Goal: Task Accomplishment & Management: Use online tool/utility

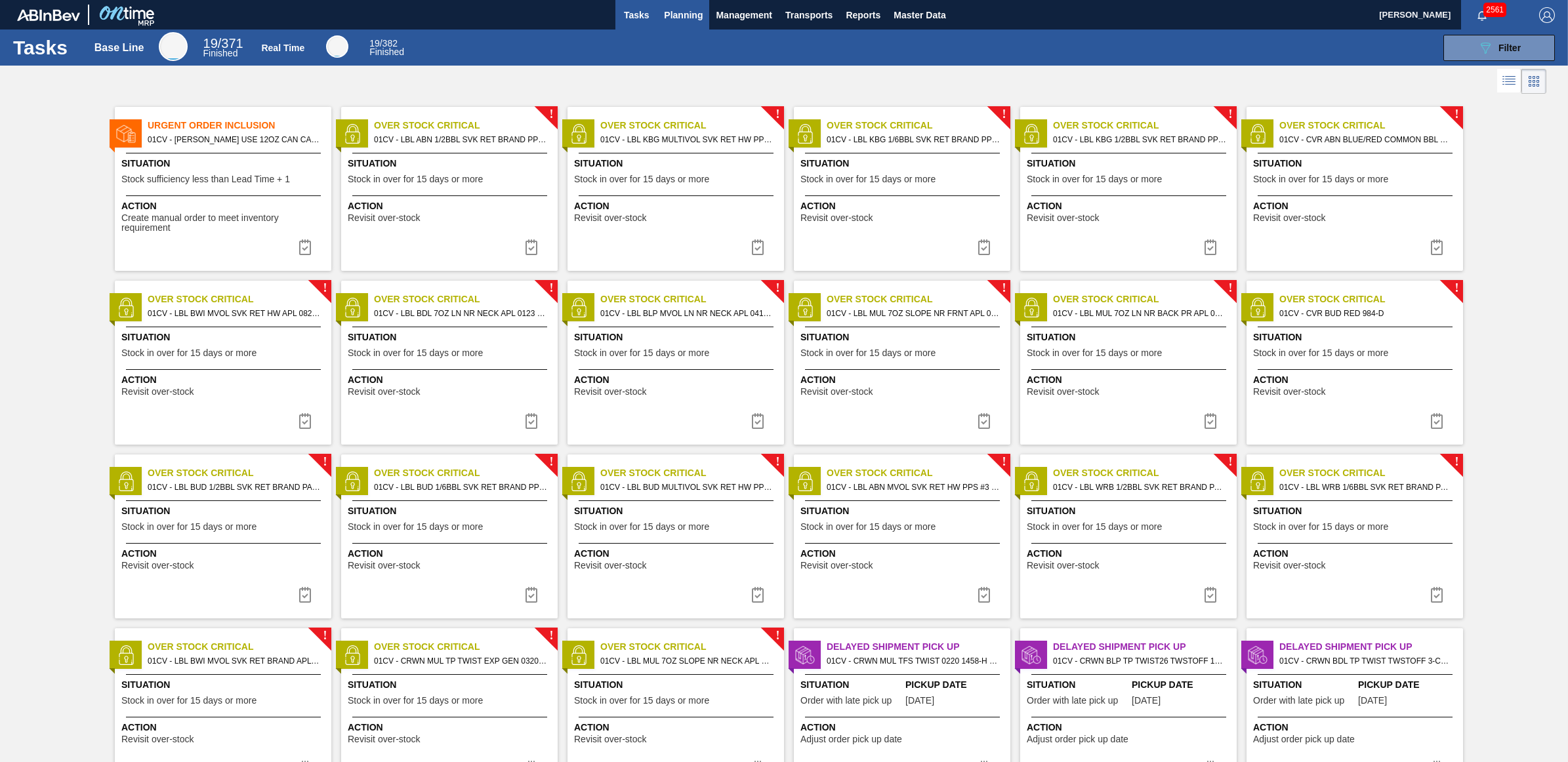
click at [690, 14] on span "Planning" at bounding box center [683, 15] width 38 height 16
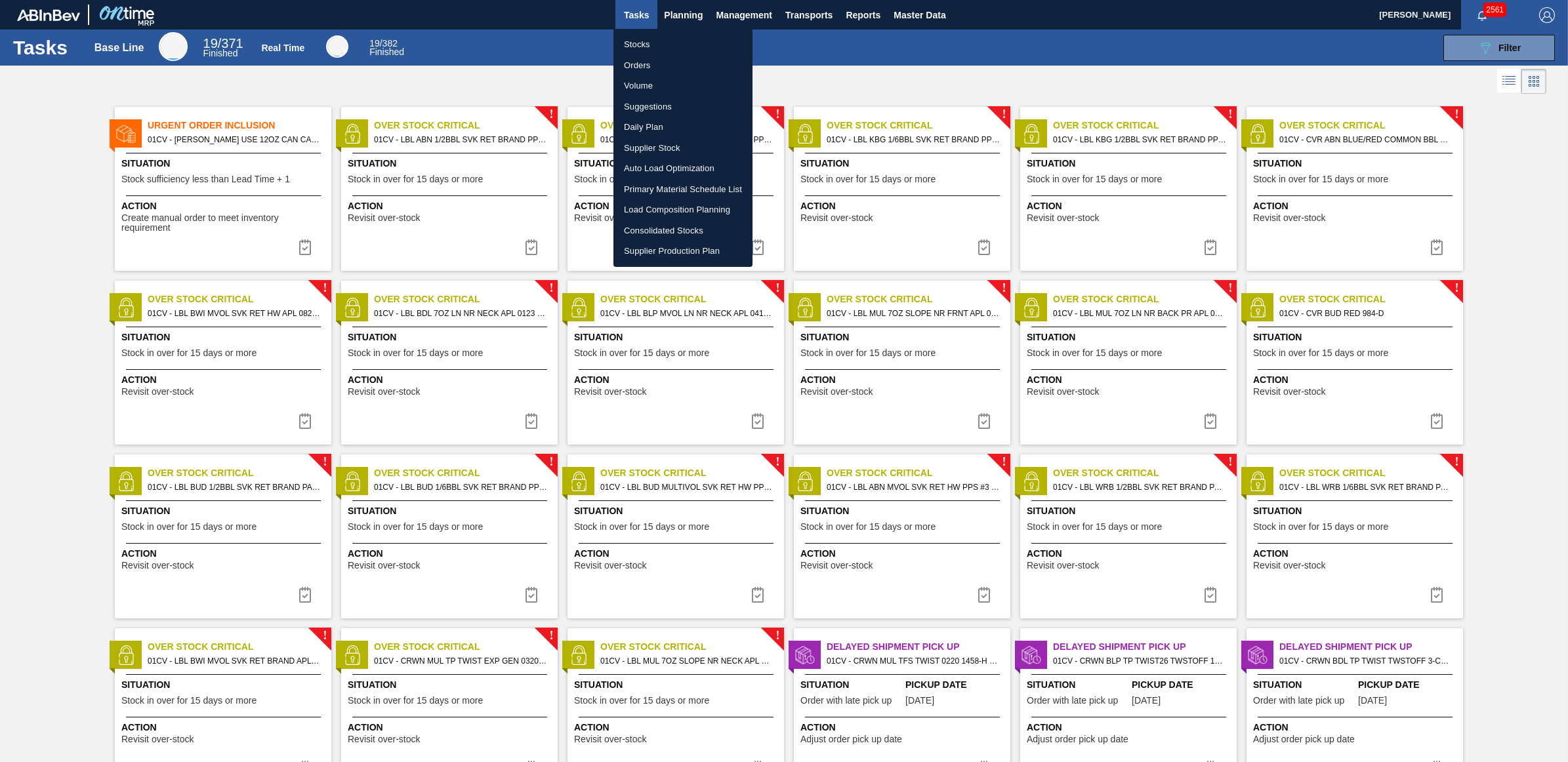
click at [671, 43] on li "Stocks" at bounding box center [683, 45] width 139 height 21
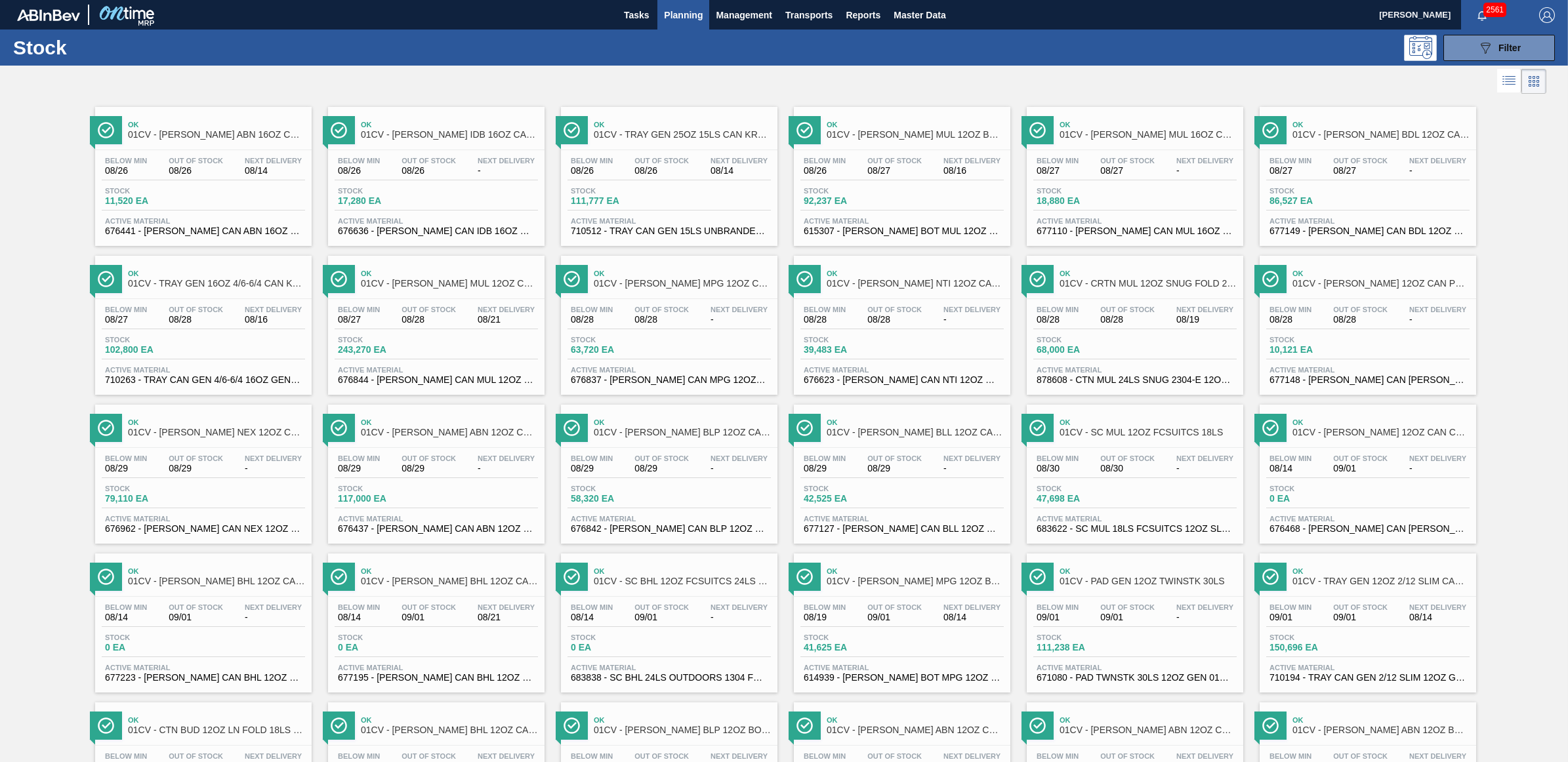
click at [1067, 68] on div at bounding box center [773, 81] width 1546 height 31
click at [847, 168] on div "Below Min 08/26" at bounding box center [824, 166] width 49 height 19
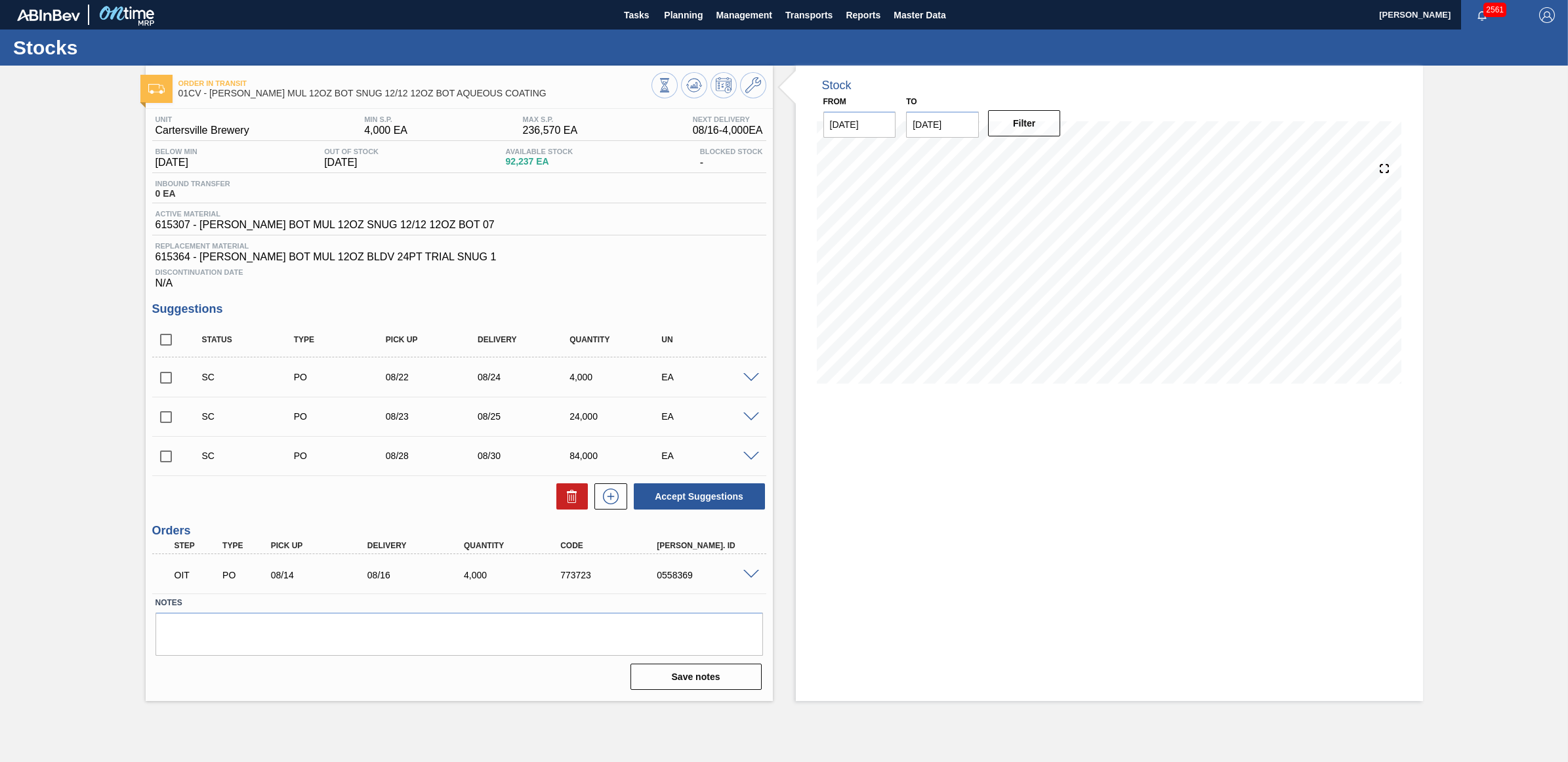
click at [169, 418] on input "checkbox" at bounding box center [165, 417] width 27 height 27
checkbox input "true"
click at [165, 385] on input "checkbox" at bounding box center [165, 377] width 27 height 27
click at [663, 504] on button "Accept Suggestions" at bounding box center [700, 496] width 131 height 27
checkbox input "false"
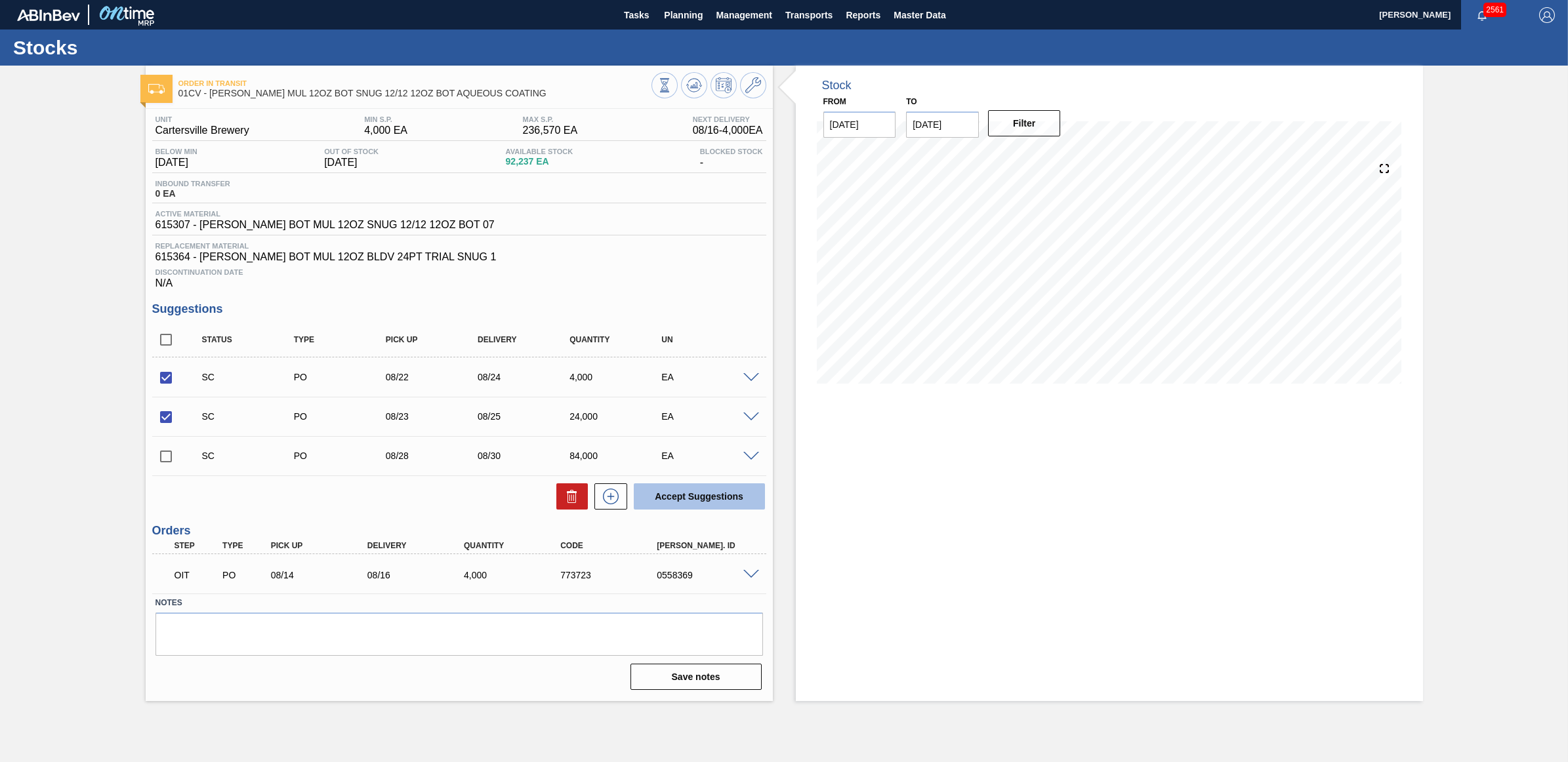
checkbox input "false"
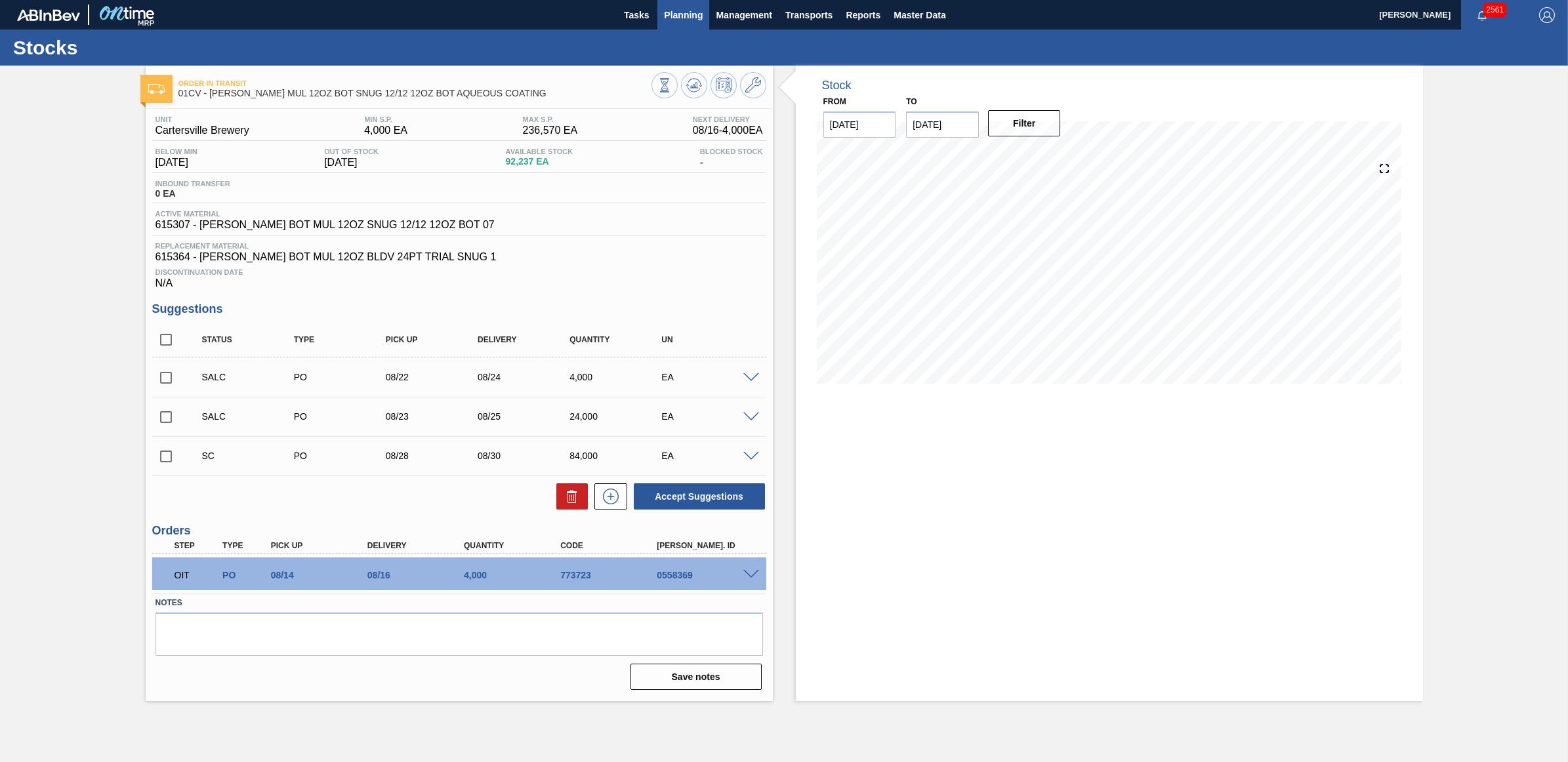
click at [694, 15] on span "Planning" at bounding box center [683, 15] width 38 height 16
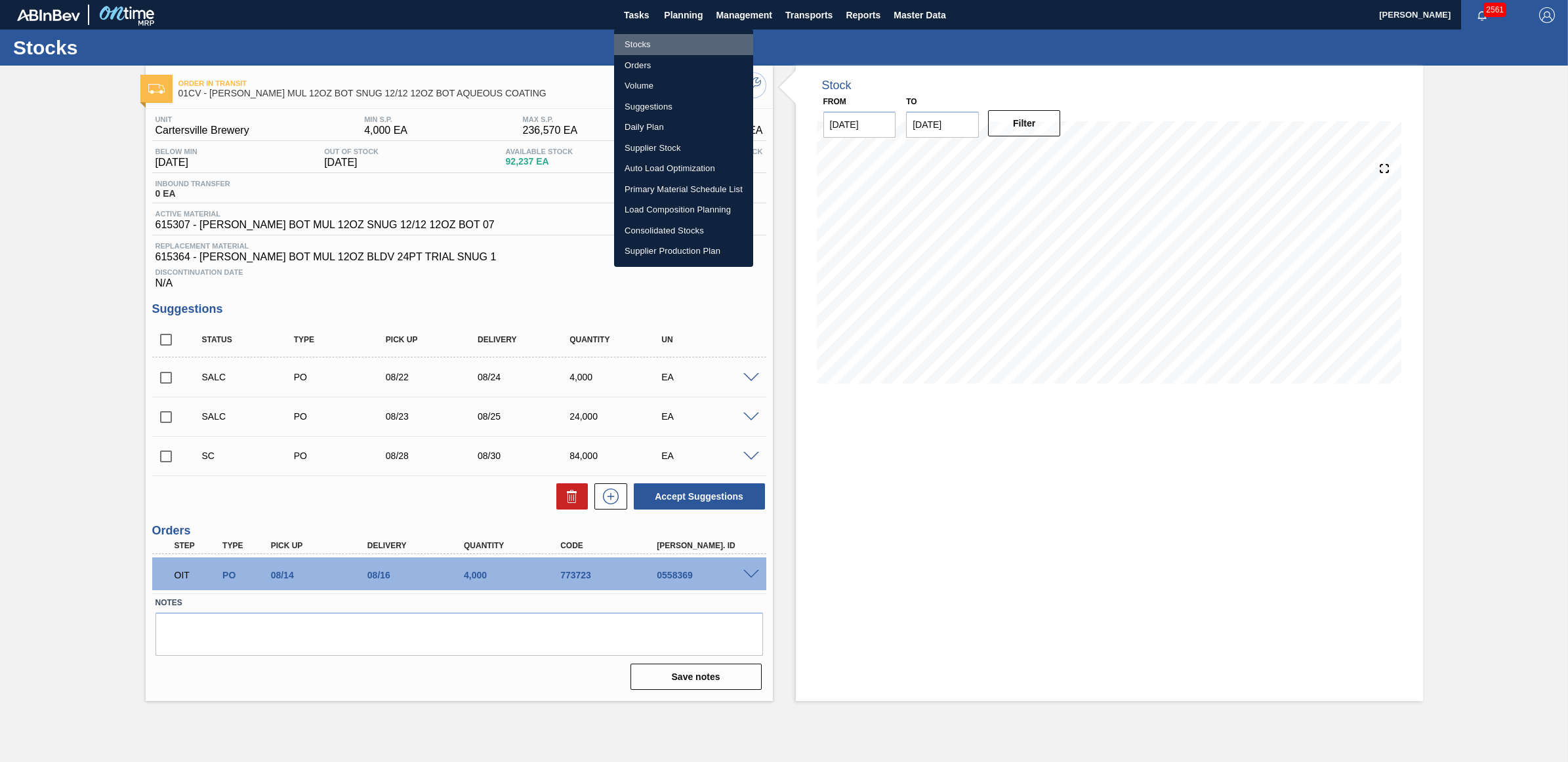
click at [679, 39] on li "Stocks" at bounding box center [683, 45] width 139 height 21
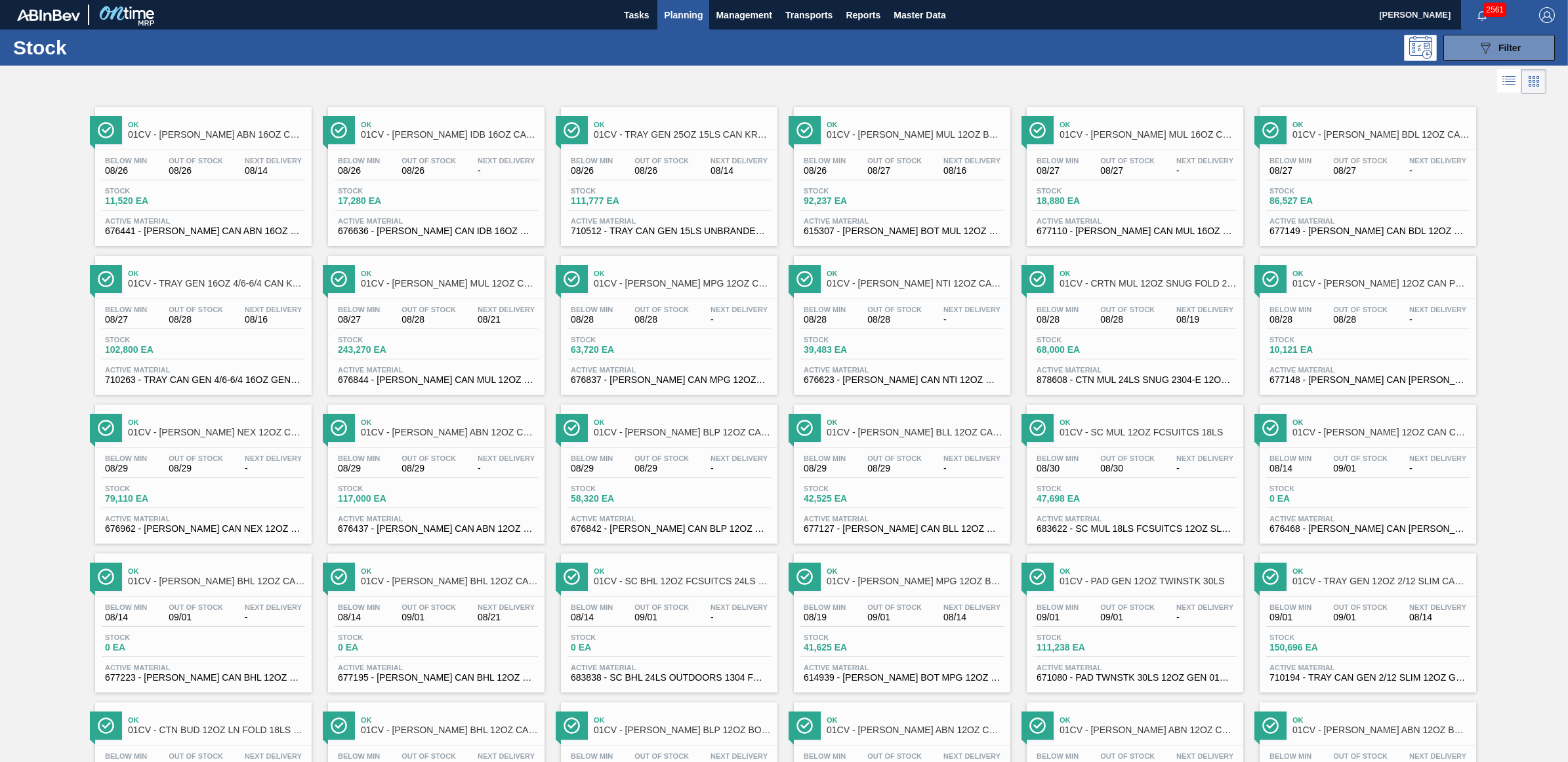
click at [166, 161] on div "Out Of Stock 08/26" at bounding box center [195, 166] width 61 height 19
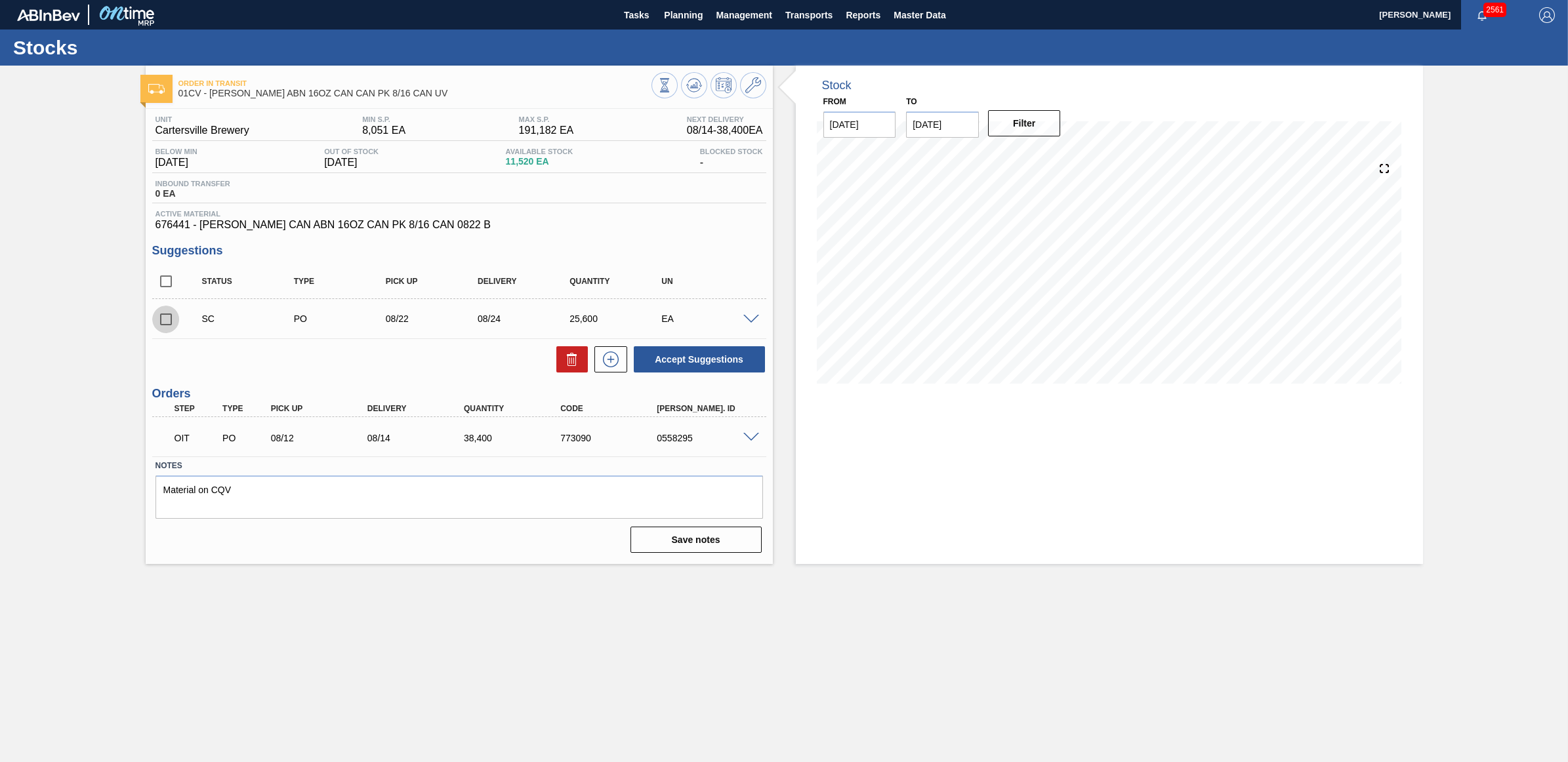
click at [166, 322] on input "checkbox" at bounding box center [165, 319] width 27 height 27
click at [670, 355] on button "Accept Suggestions" at bounding box center [700, 359] width 131 height 27
checkbox input "false"
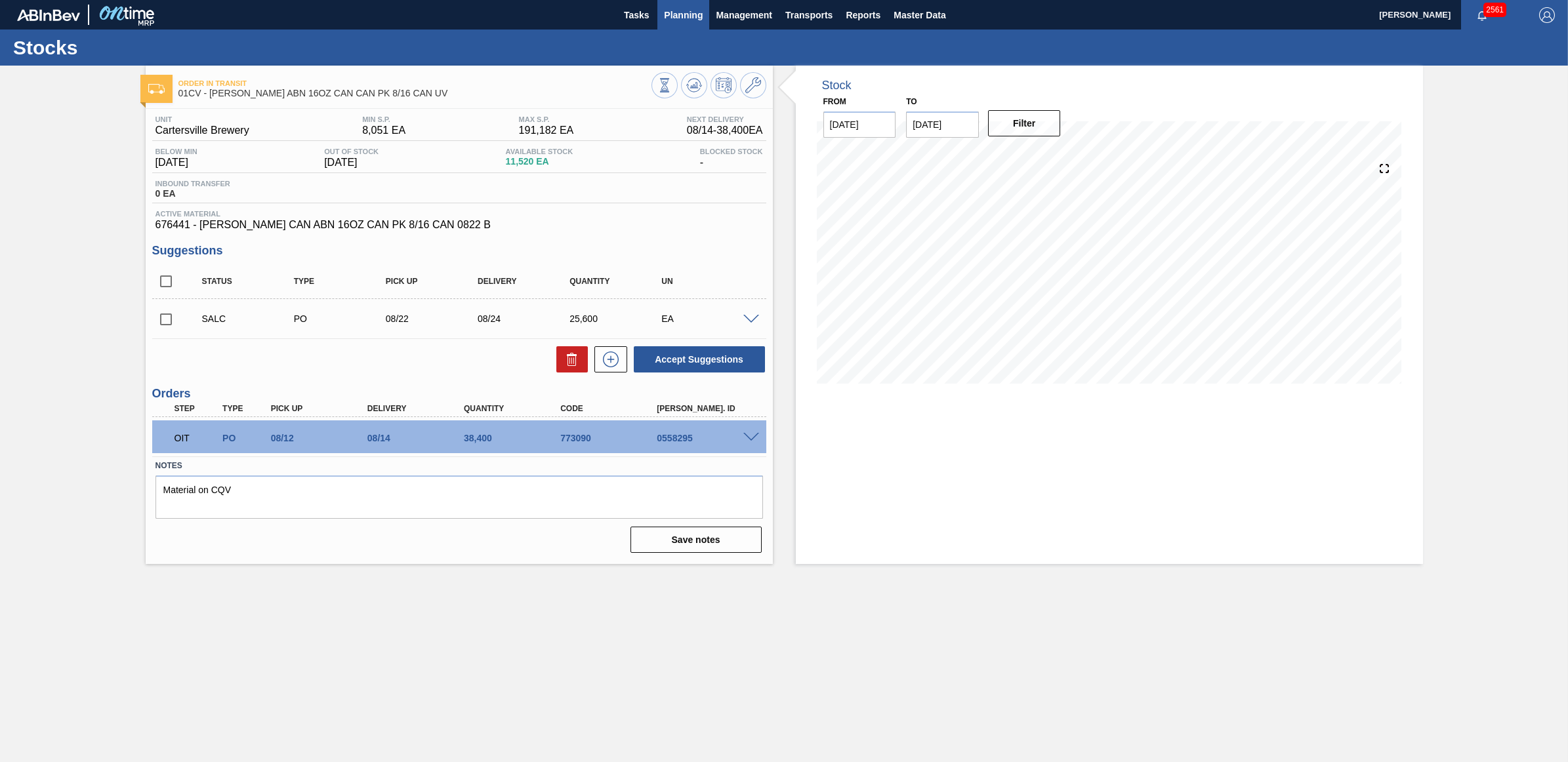
click at [689, 17] on span "Planning" at bounding box center [683, 15] width 38 height 16
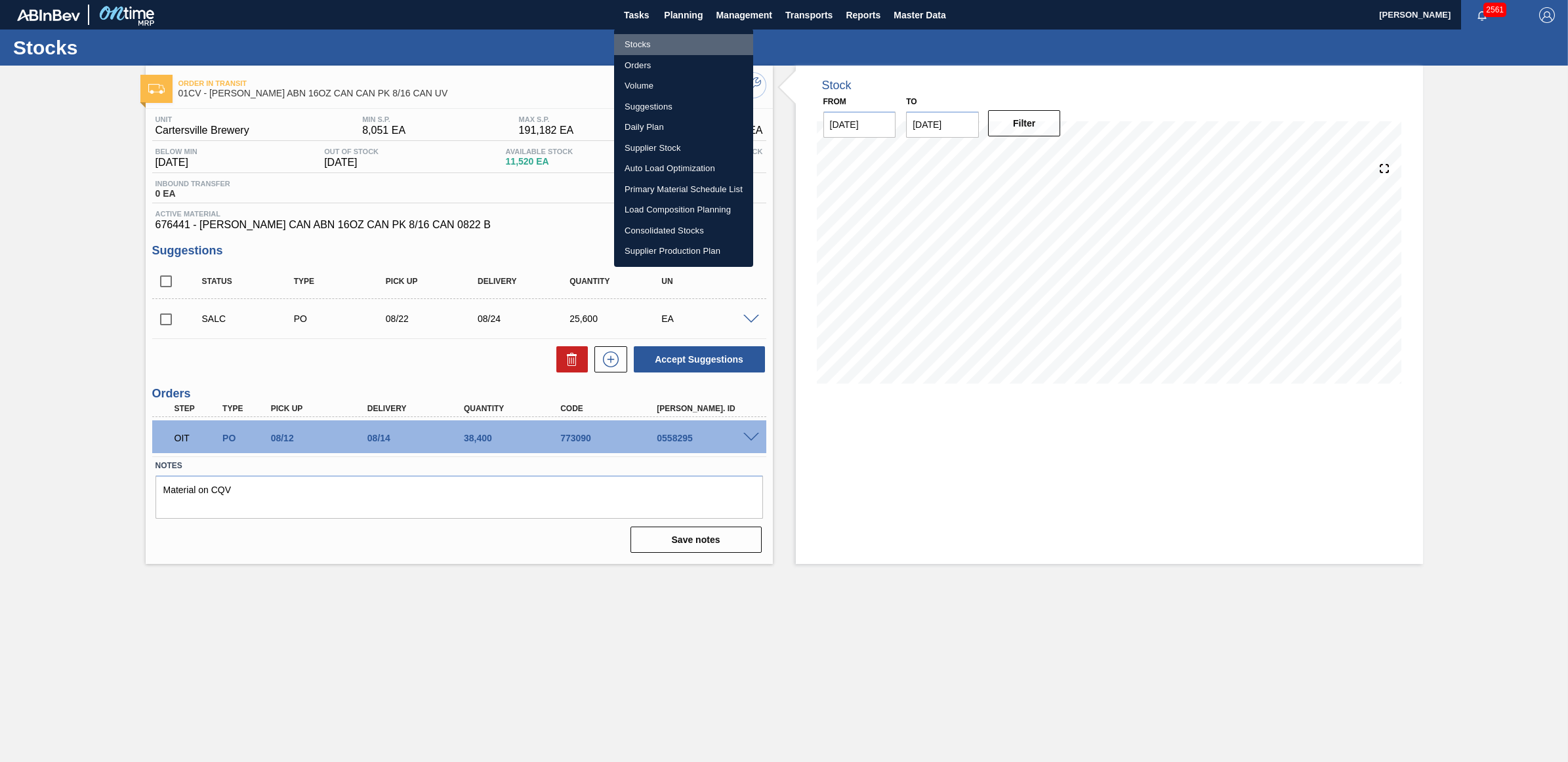
click at [667, 38] on li "Stocks" at bounding box center [683, 45] width 139 height 21
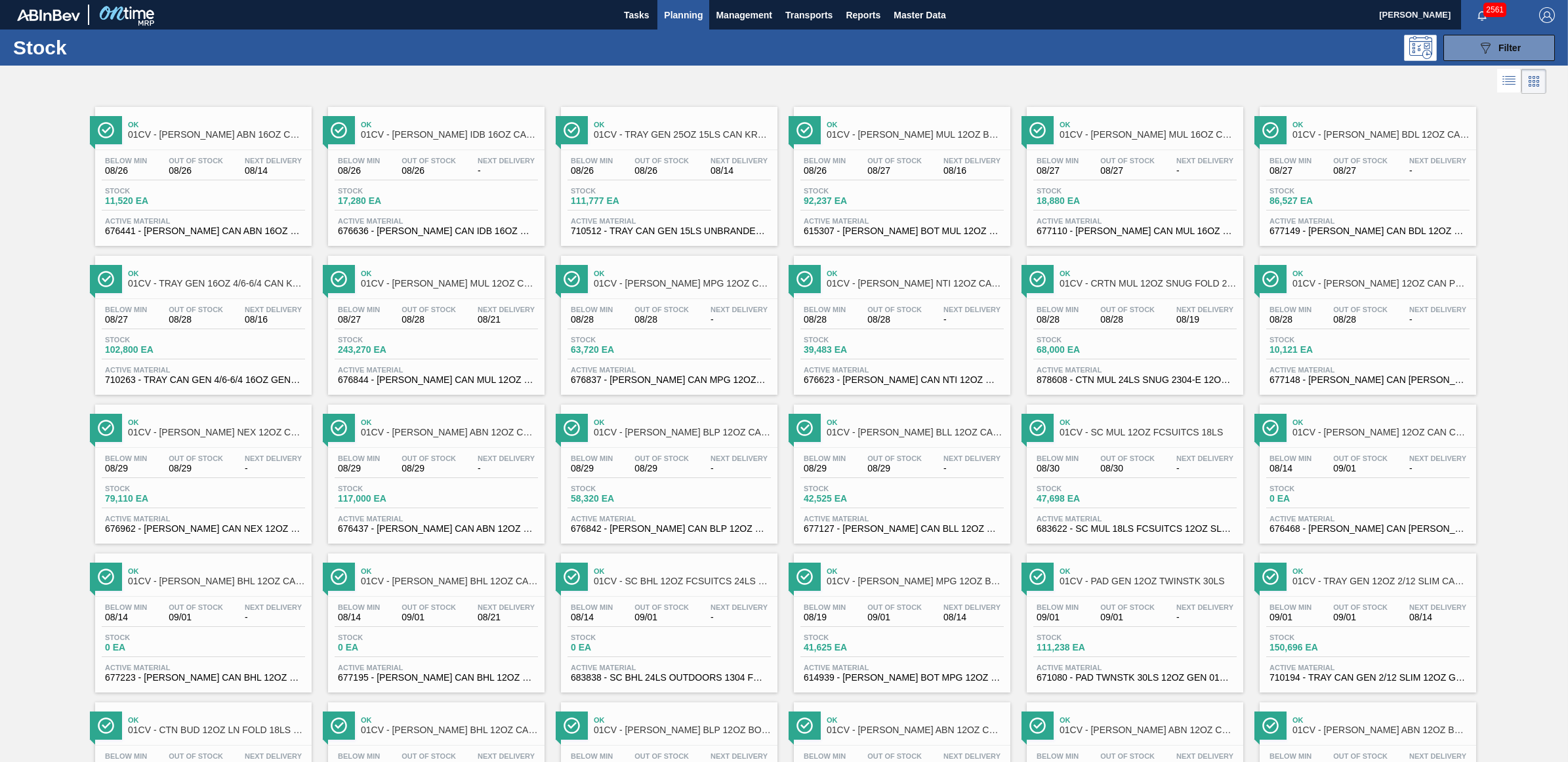
click at [456, 136] on span "01CV - CARR IDB 16OZ CAN CAN PK 8/16 CAN" at bounding box center [450, 135] width 177 height 10
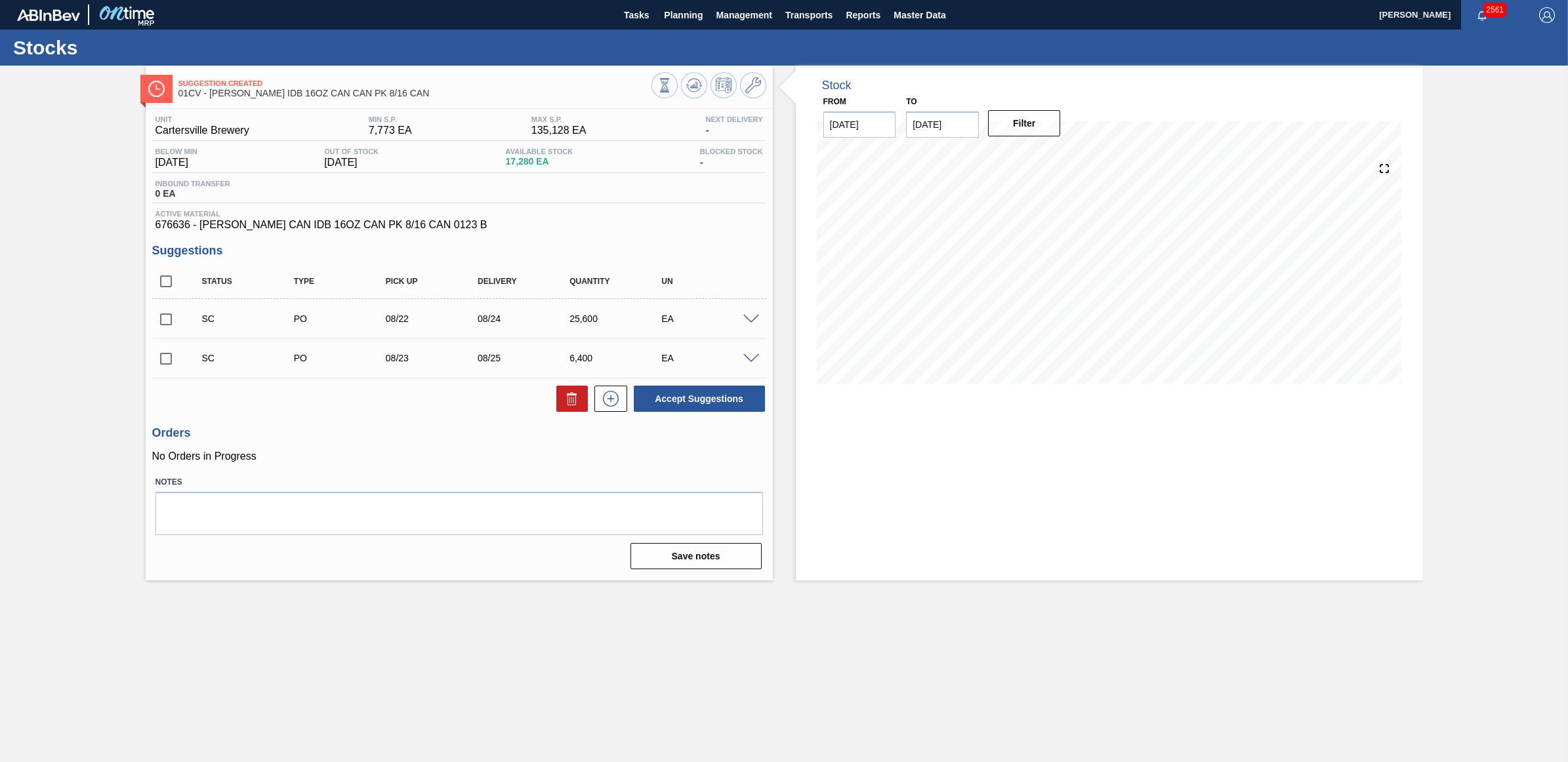
click at [164, 323] on input "checkbox" at bounding box center [165, 319] width 27 height 27
click at [718, 398] on button "Accept Suggestions" at bounding box center [700, 398] width 131 height 27
checkbox input "false"
click at [165, 361] on input "checkbox" at bounding box center [165, 358] width 27 height 27
click at [726, 410] on button "Accept Suggestions" at bounding box center [700, 398] width 131 height 27
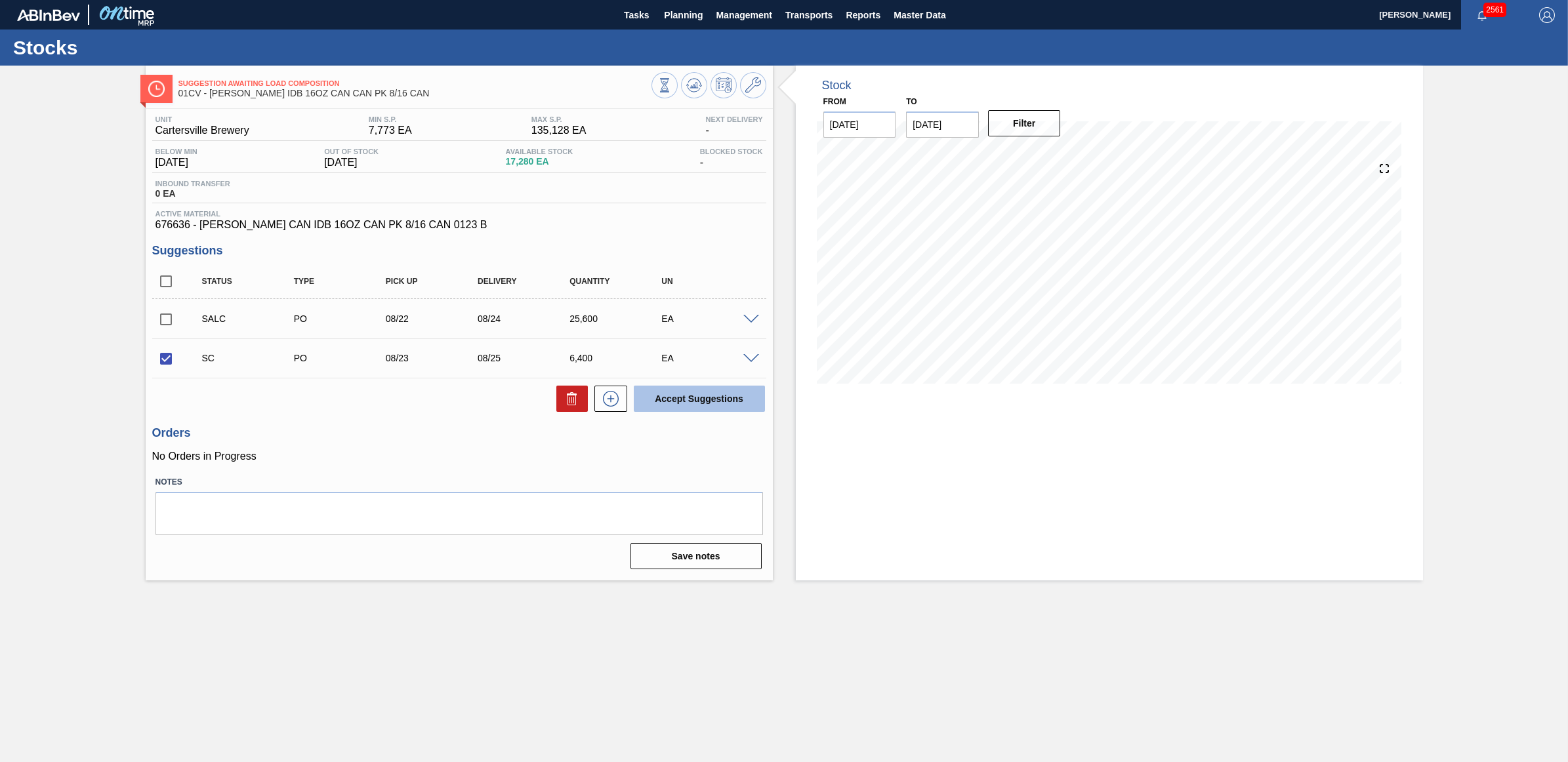
checkbox input "false"
click at [690, 17] on span "Planning" at bounding box center [683, 15] width 38 height 16
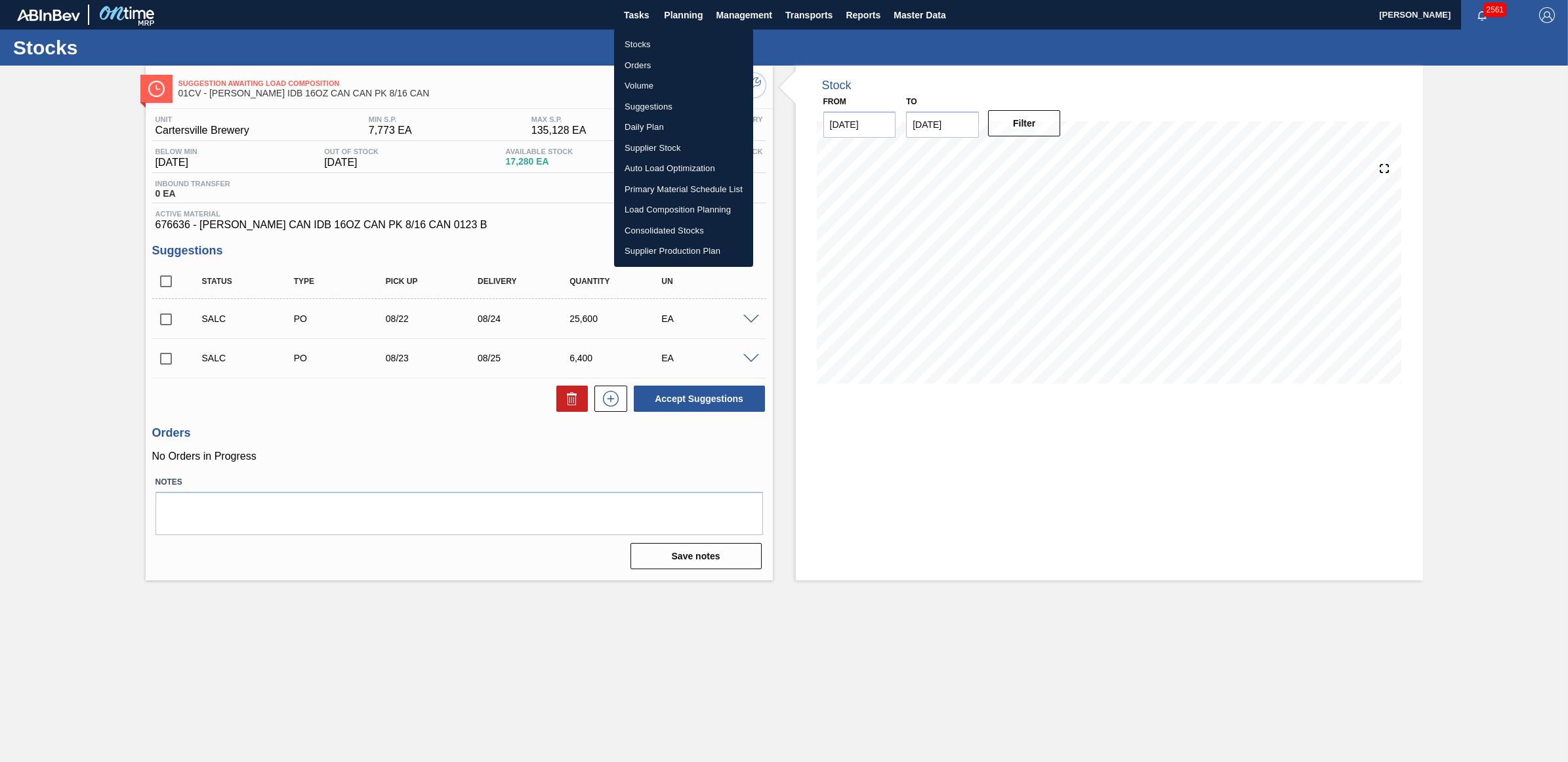
click at [654, 41] on li "Stocks" at bounding box center [683, 45] width 139 height 21
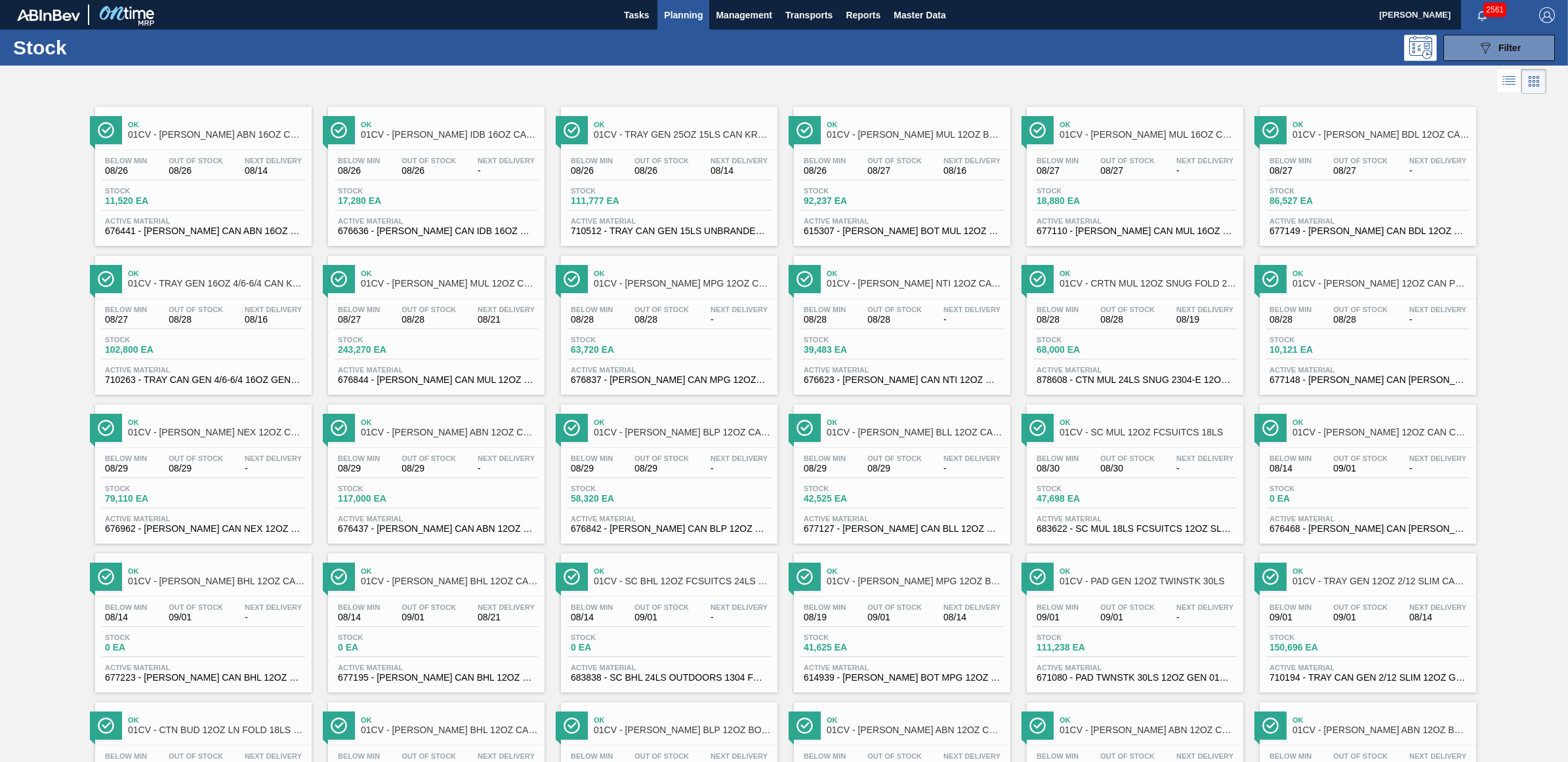
click at [1074, 181] on div "Below Min 08/27 Out Of Stock 08/27 Next Delivery - Stock 18,880 EA Active Mater…" at bounding box center [1134, 195] width 216 height 89
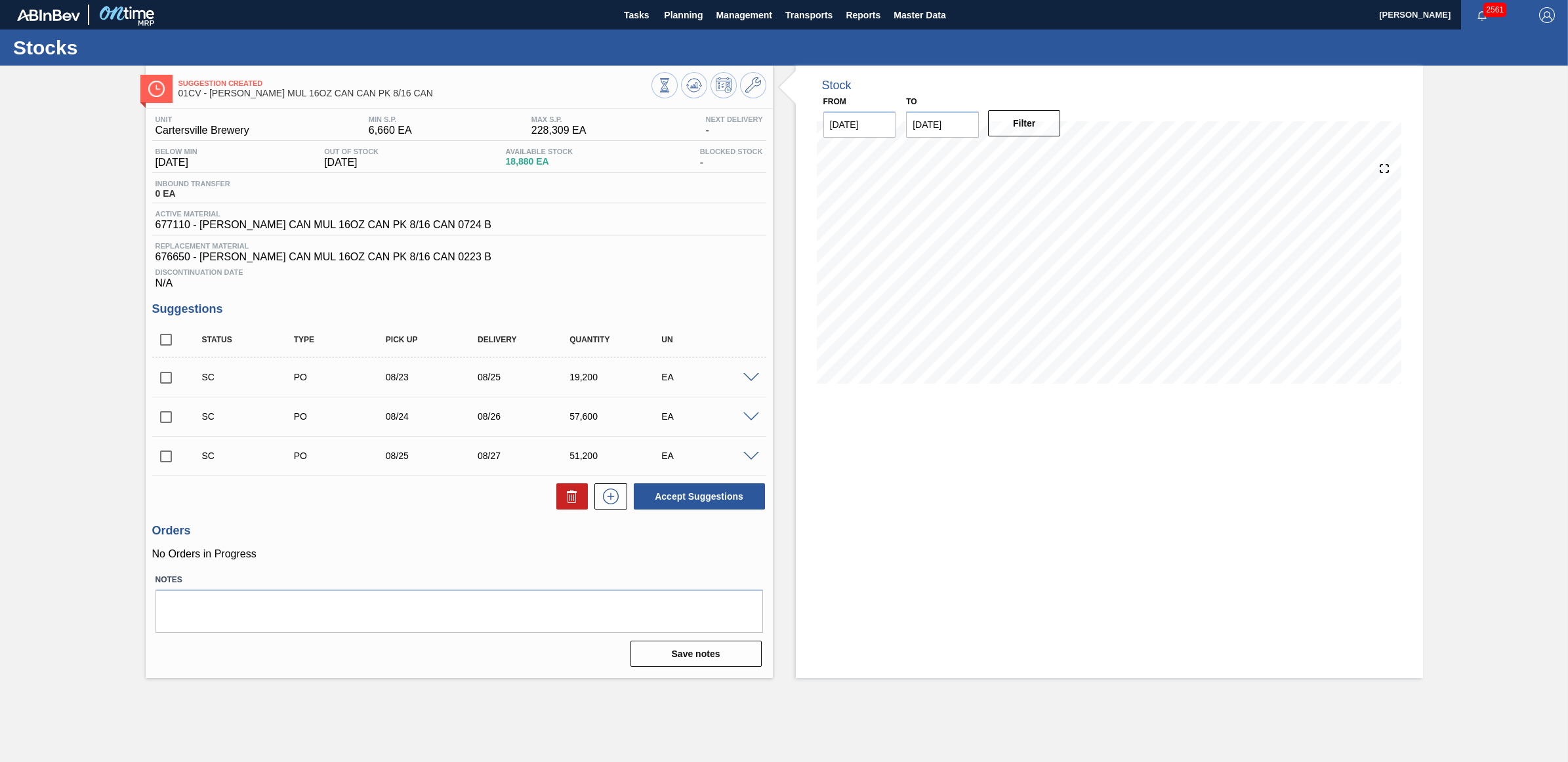
click at [748, 381] on span at bounding box center [751, 378] width 16 height 10
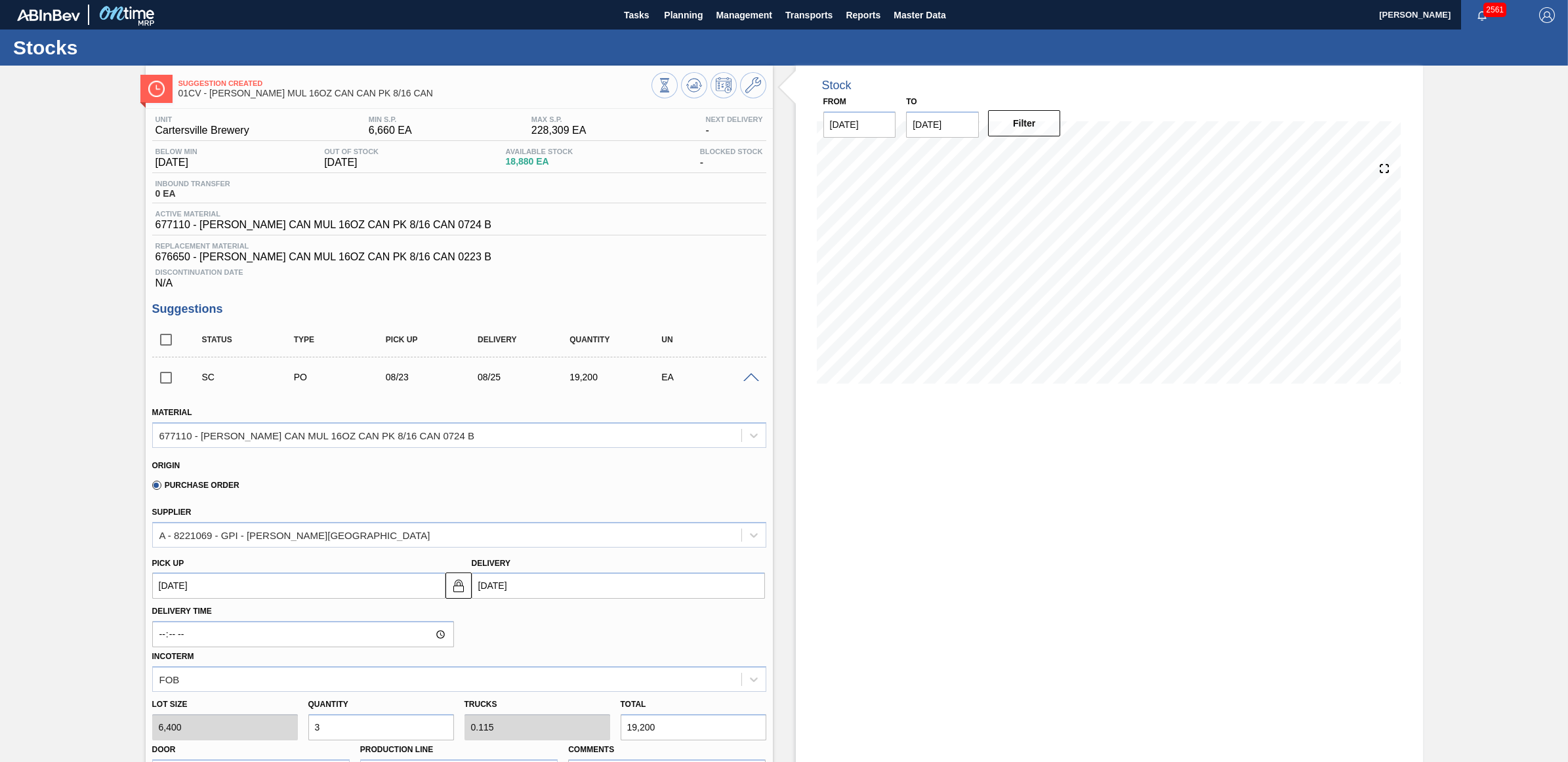
click at [748, 381] on span at bounding box center [751, 378] width 16 height 10
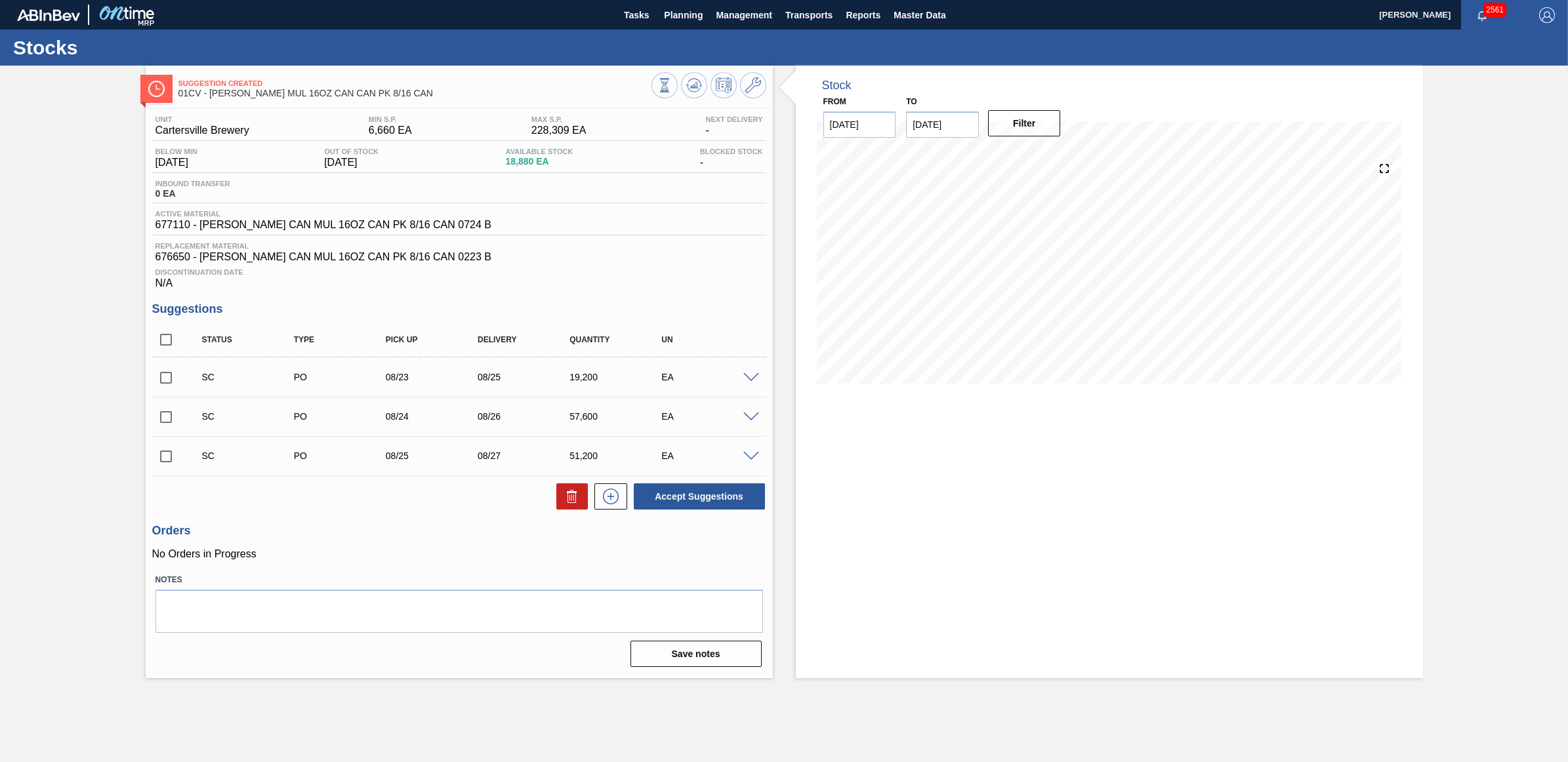
click at [755, 466] on div "SC PO 08/25 08/27 51,200 EA" at bounding box center [459, 456] width 614 height 33
click at [749, 461] on span at bounding box center [751, 456] width 16 height 10
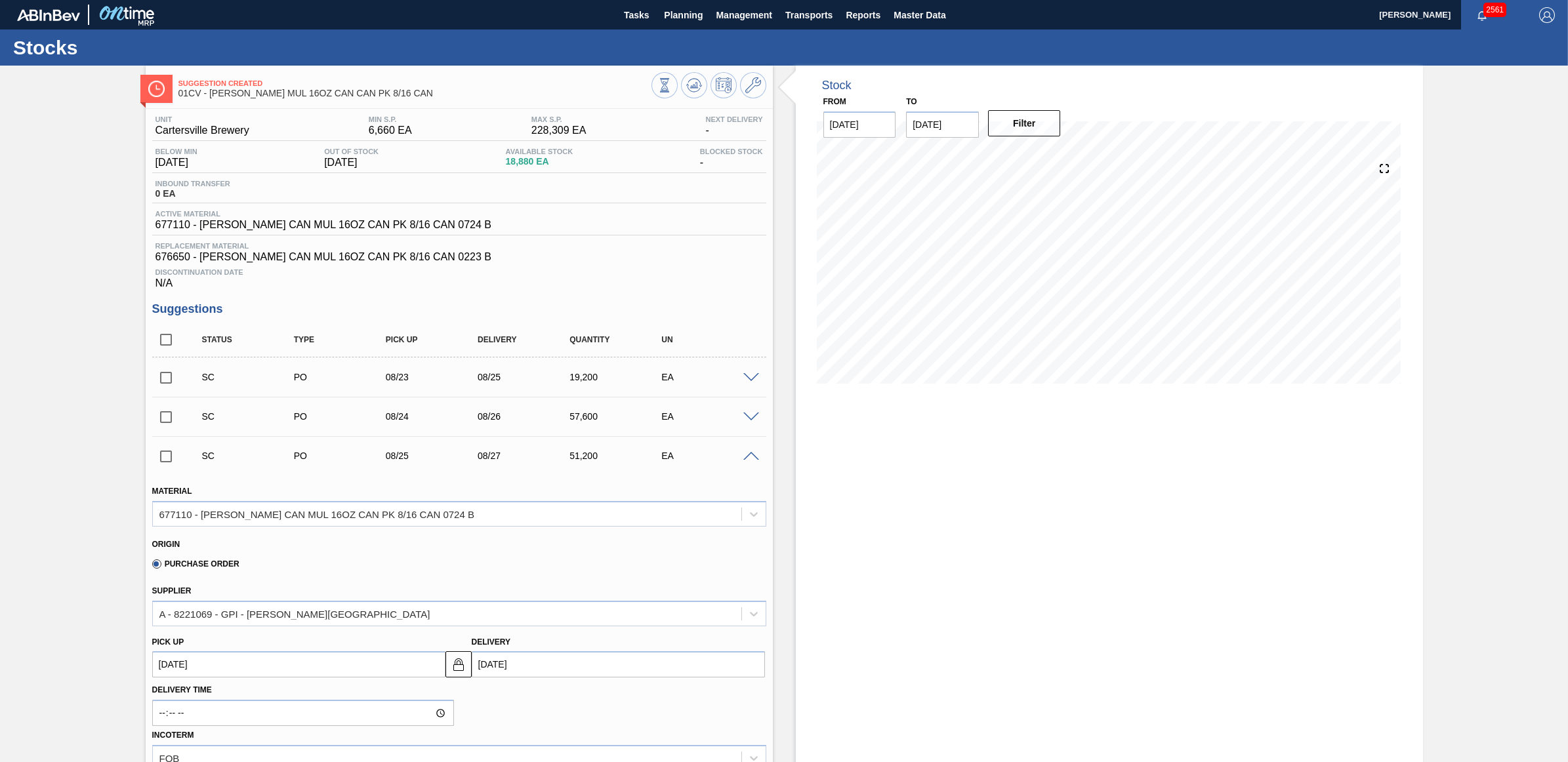
scroll to position [82, 0]
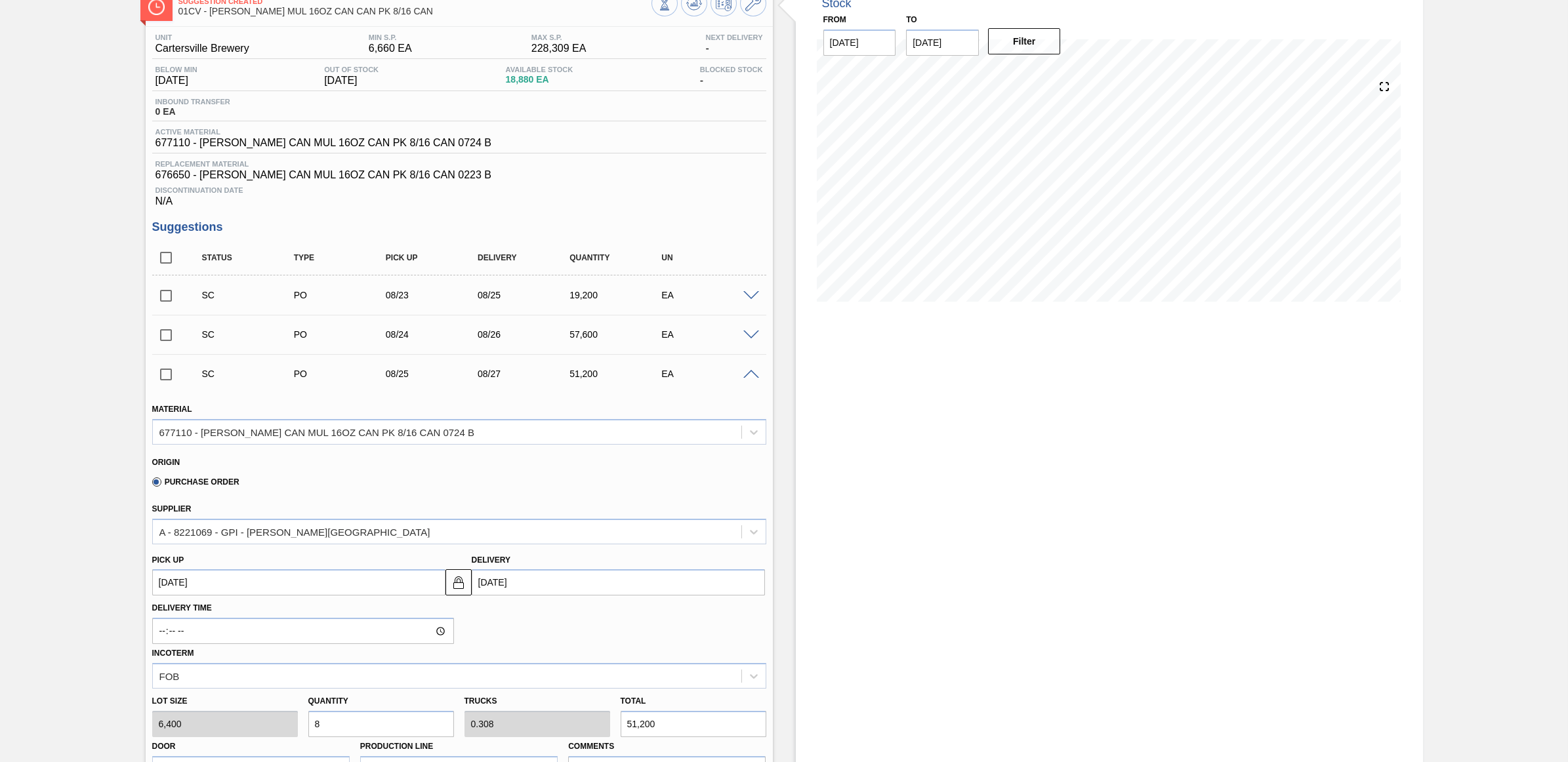
click at [750, 378] on span at bounding box center [751, 375] width 16 height 10
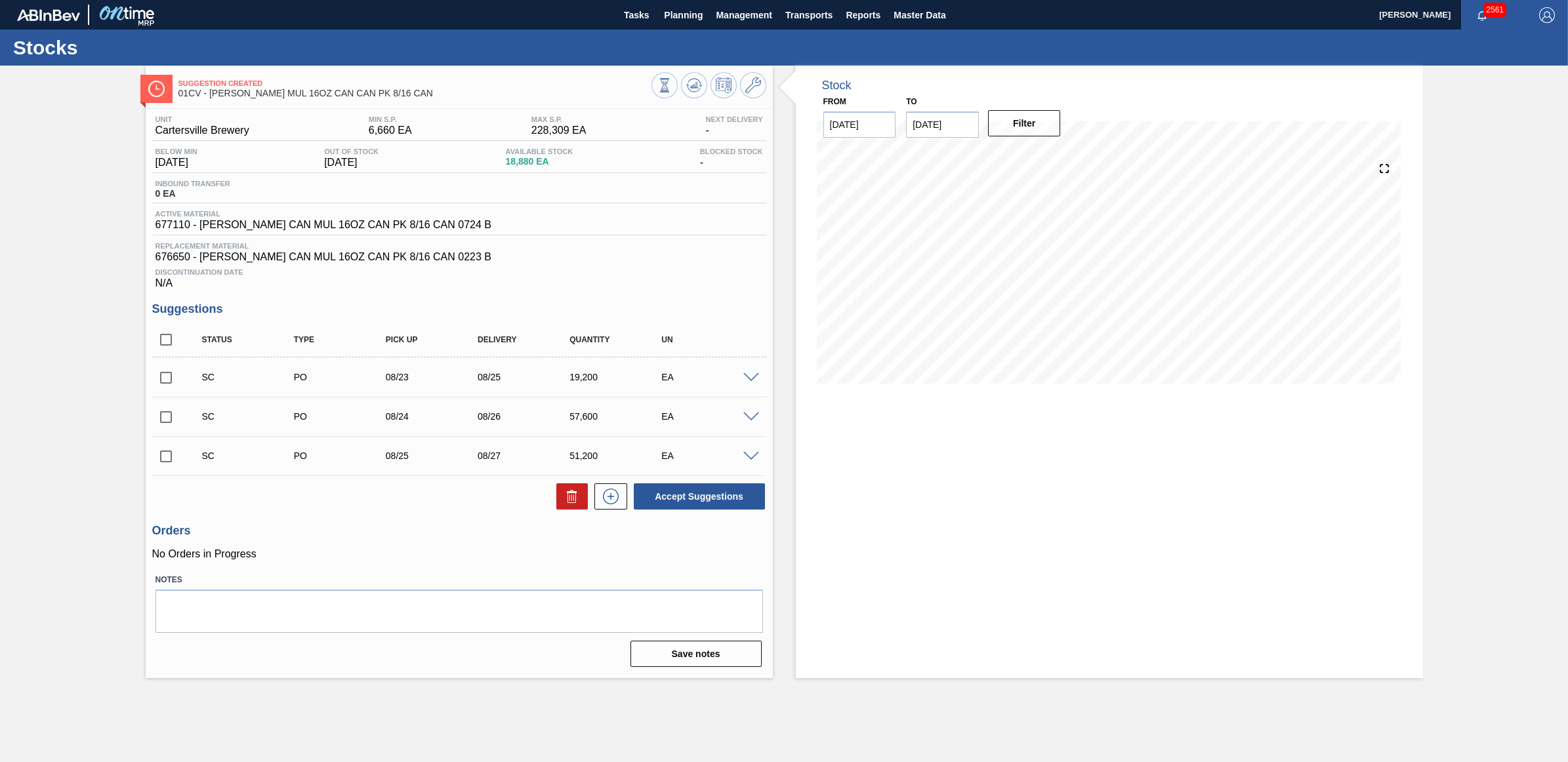
scroll to position [0, 0]
click at [158, 382] on input "checkbox" at bounding box center [165, 377] width 27 height 27
click at [690, 504] on button "Accept Suggestions" at bounding box center [700, 496] width 131 height 27
checkbox input "false"
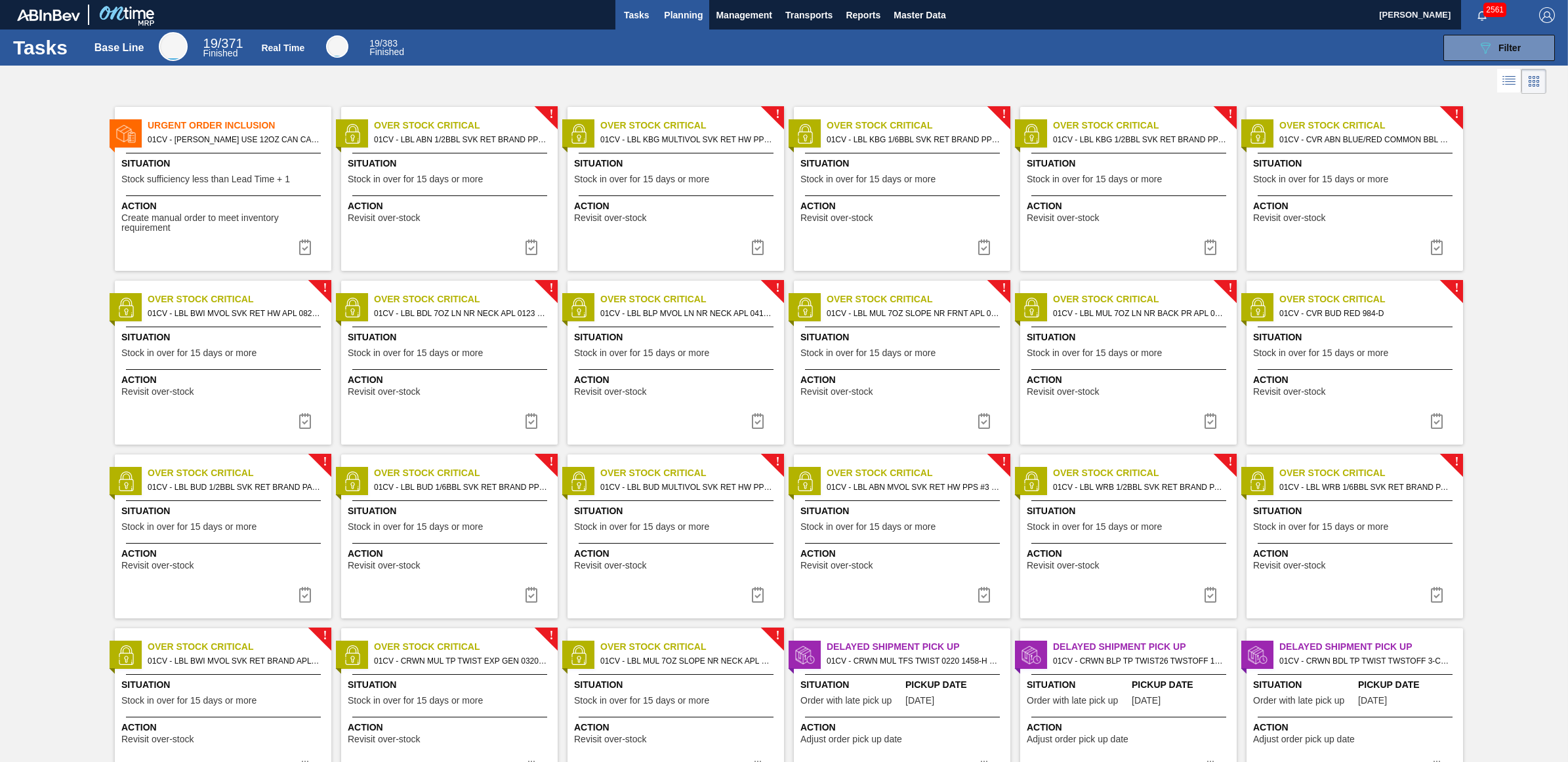
click at [696, 15] on span "Planning" at bounding box center [683, 15] width 38 height 16
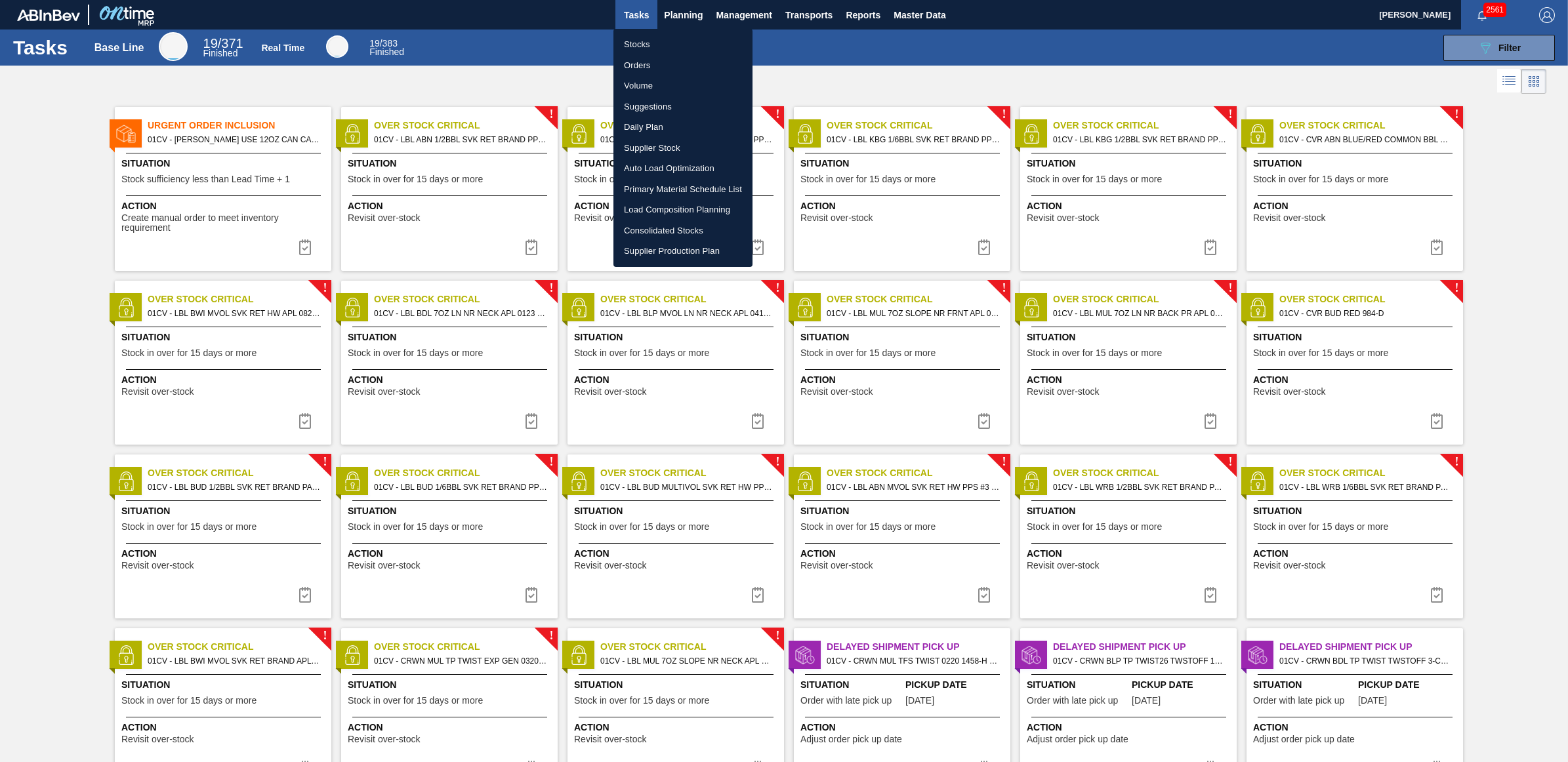
click at [674, 211] on li "Load Composition Planning" at bounding box center [683, 210] width 139 height 21
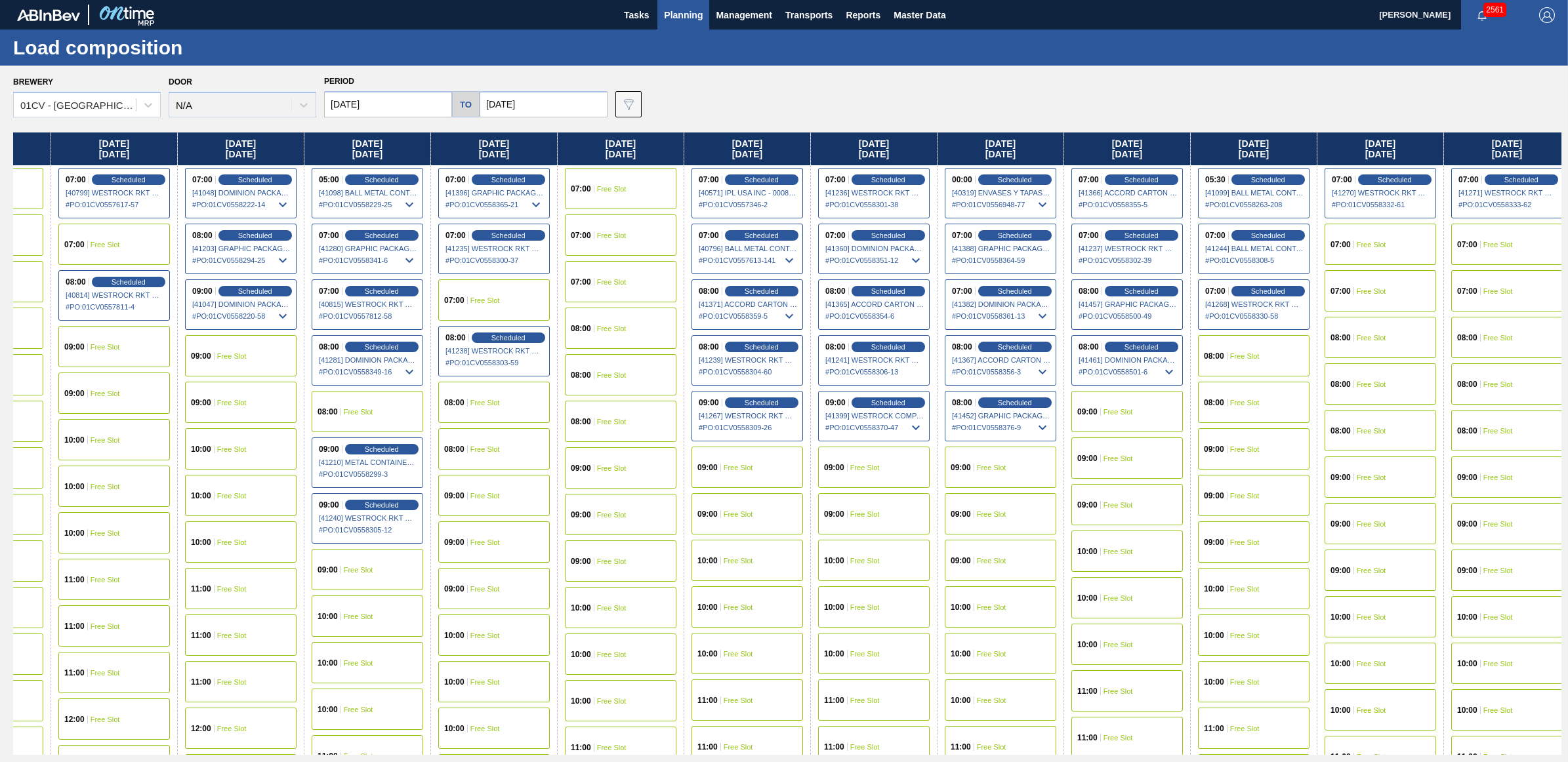
scroll to position [0, 219]
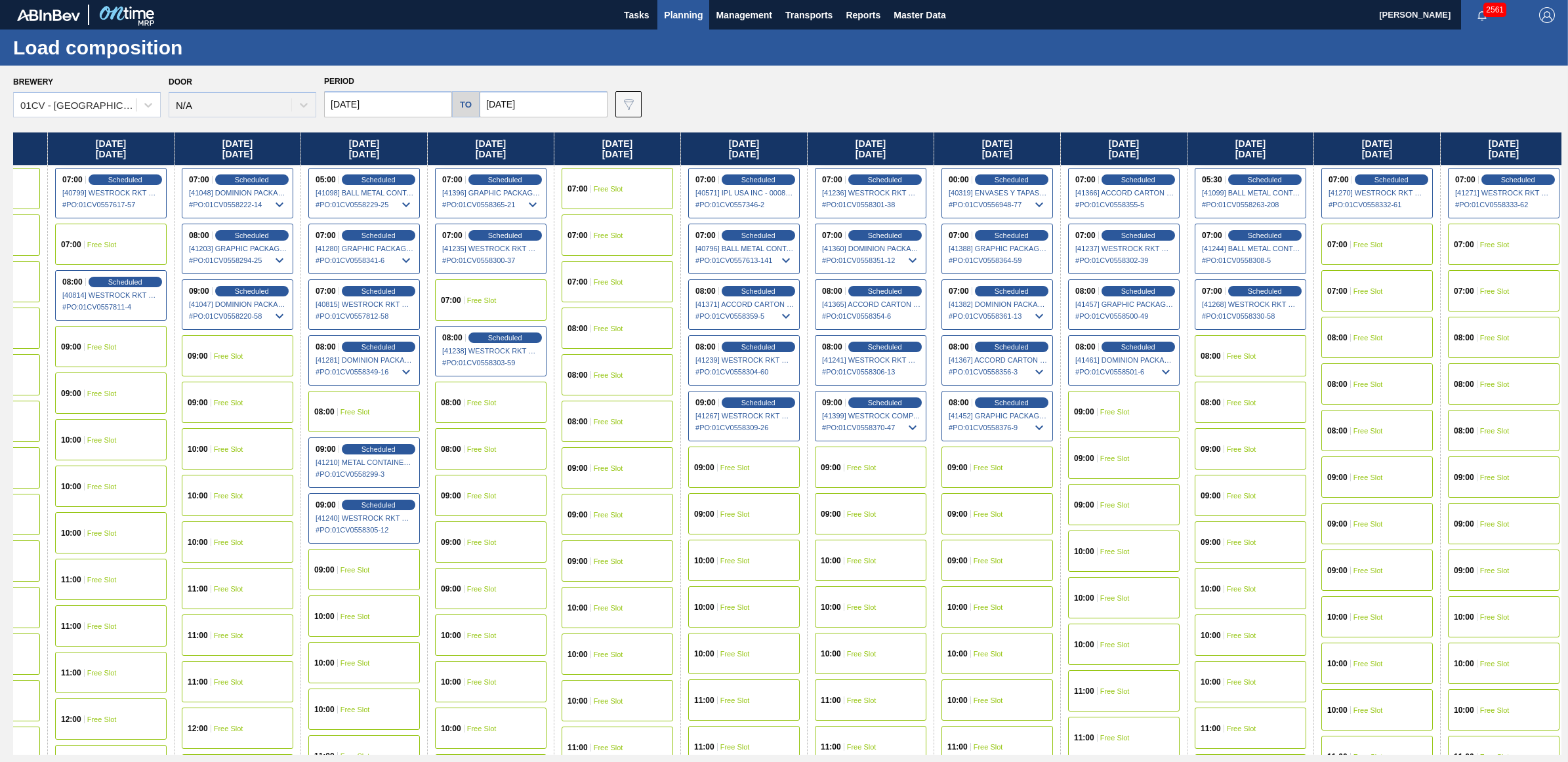
drag, startPoint x: 1258, startPoint y: 151, endPoint x: 1021, endPoint y: 148, distance: 237.0
click at [1021, 148] on div "[DATE] 08:00 Free Slot 09:00 Free Slot 09:00 Free Slot 10:00 Free Slot 10:00 Fr…" at bounding box center [787, 444] width 1548 height 622
click at [978, 560] on span "Free Slot" at bounding box center [988, 560] width 29 height 8
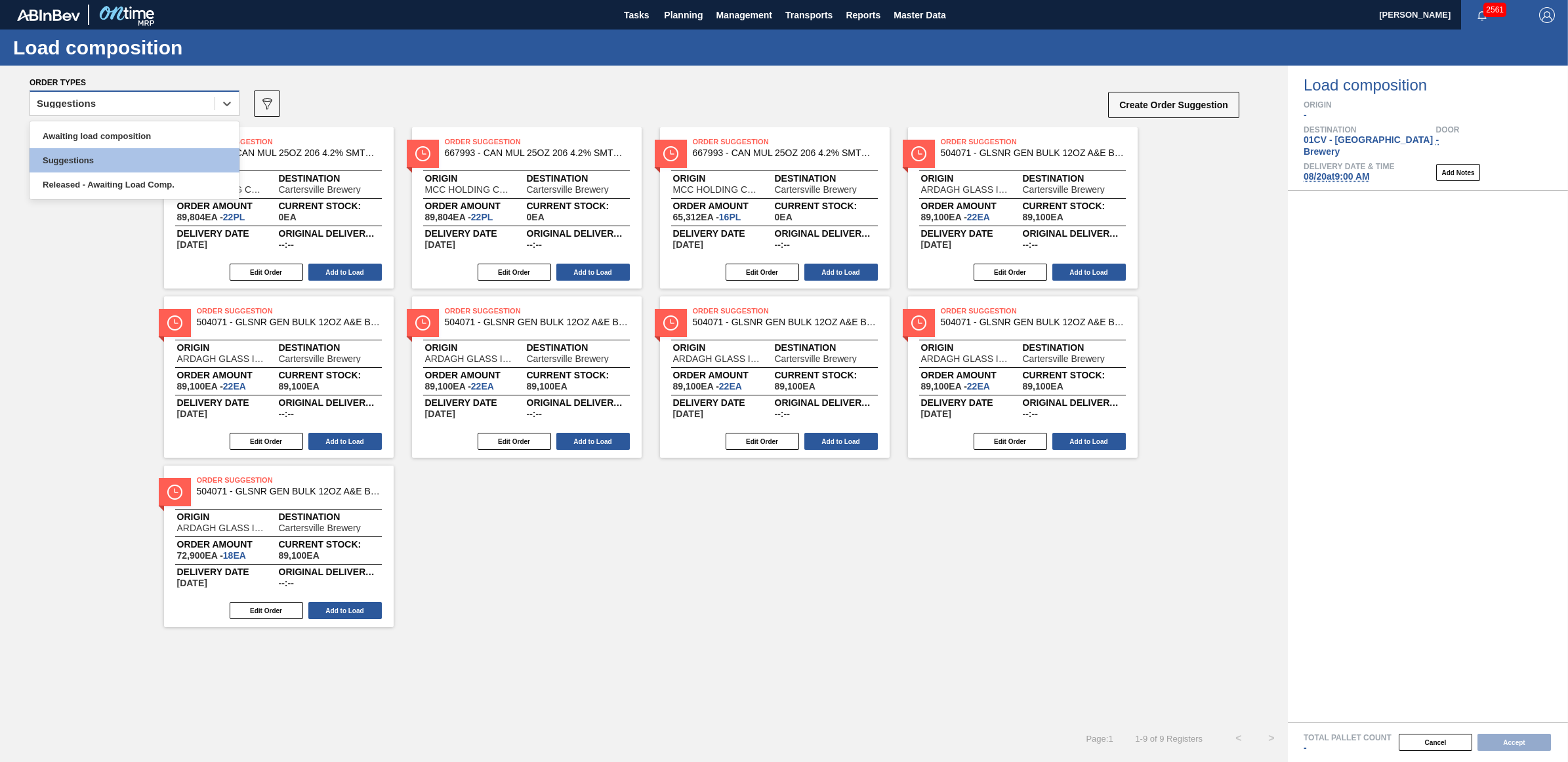
click at [125, 103] on div "Suggestions" at bounding box center [122, 103] width 184 height 19
click at [116, 137] on div "Awaiting load composition" at bounding box center [134, 136] width 210 height 24
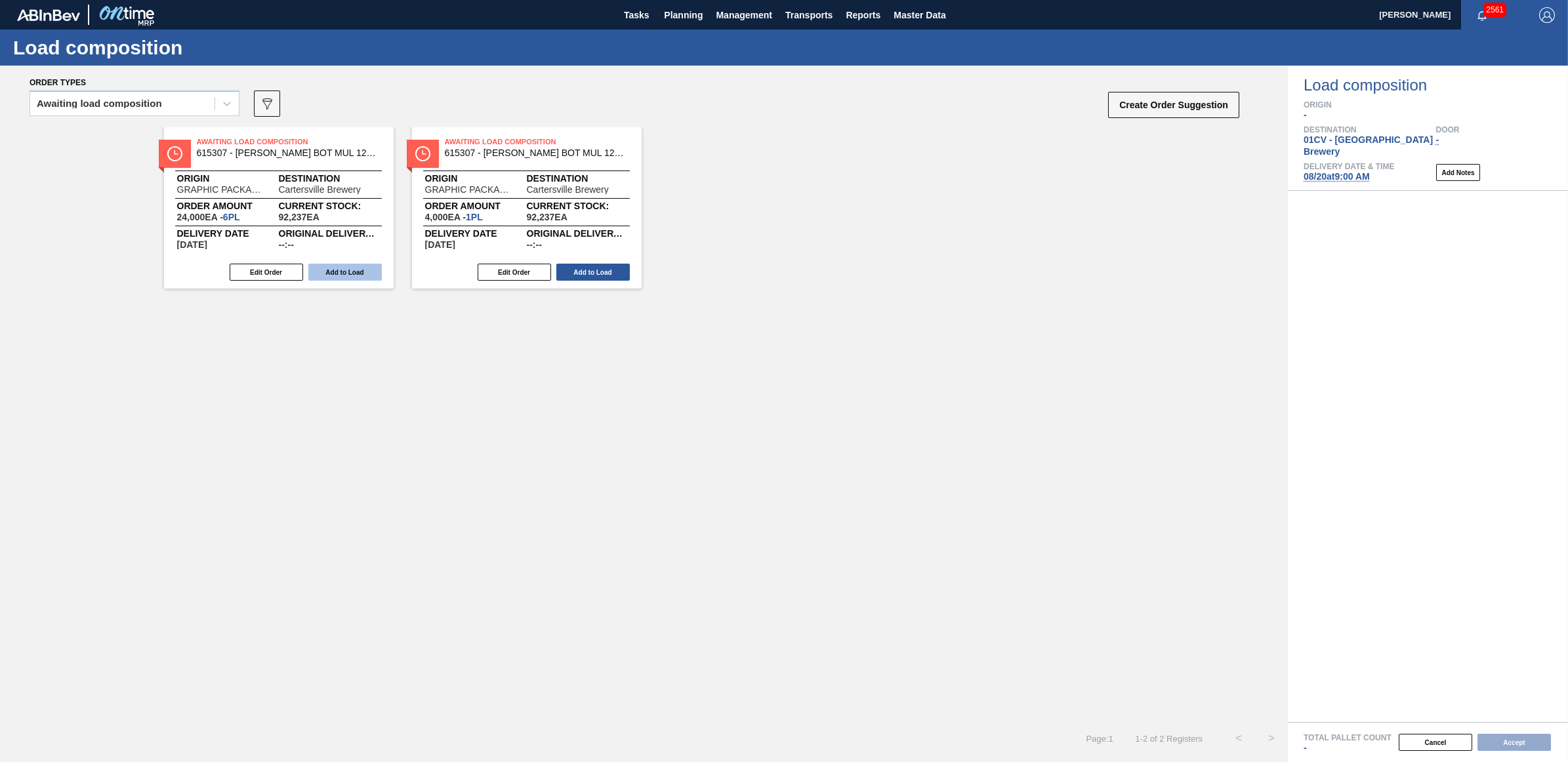
click at [346, 276] on button "Add to Load" at bounding box center [345, 272] width 73 height 17
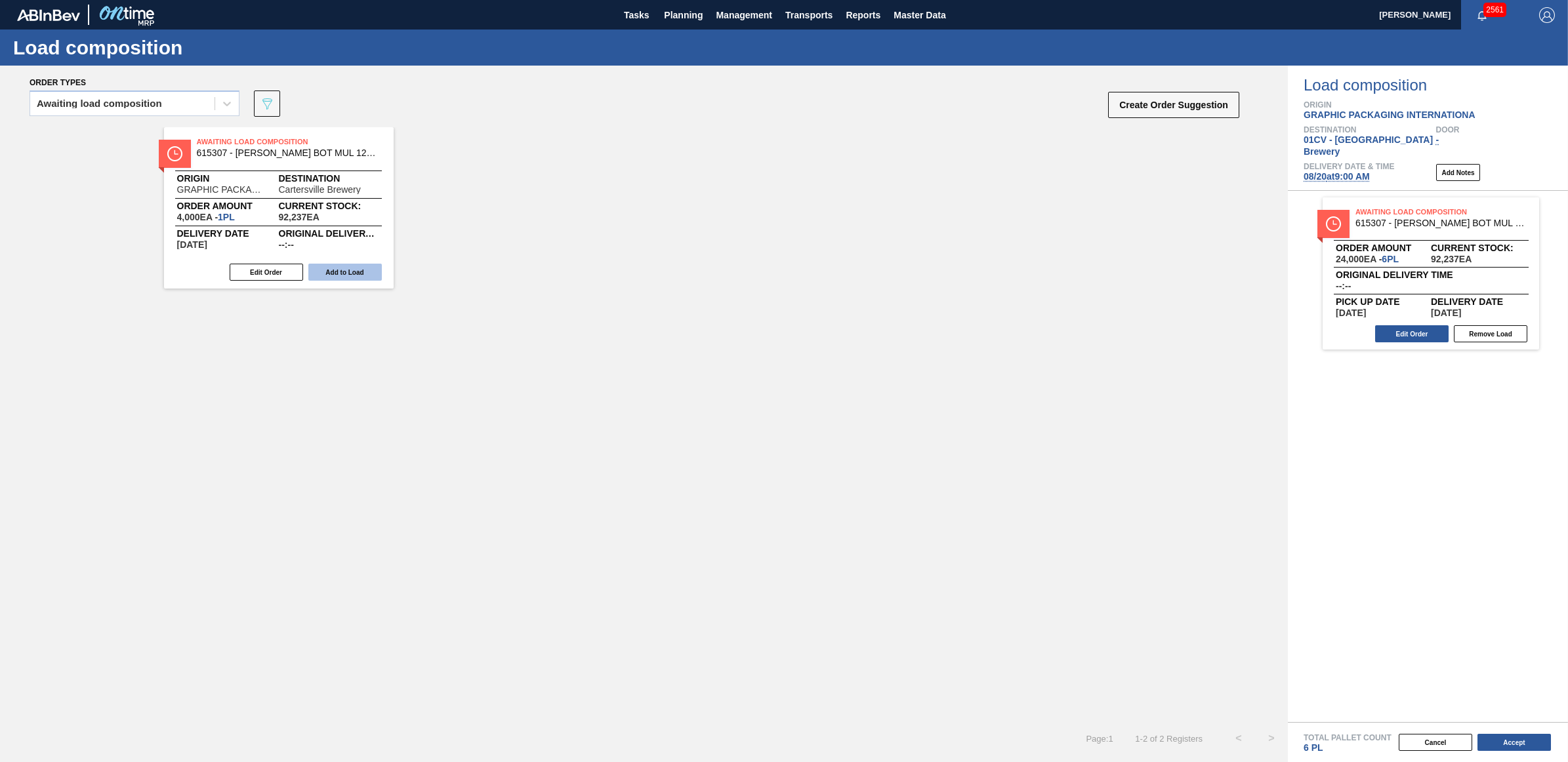
click at [344, 271] on button "Add to Load" at bounding box center [345, 272] width 73 height 17
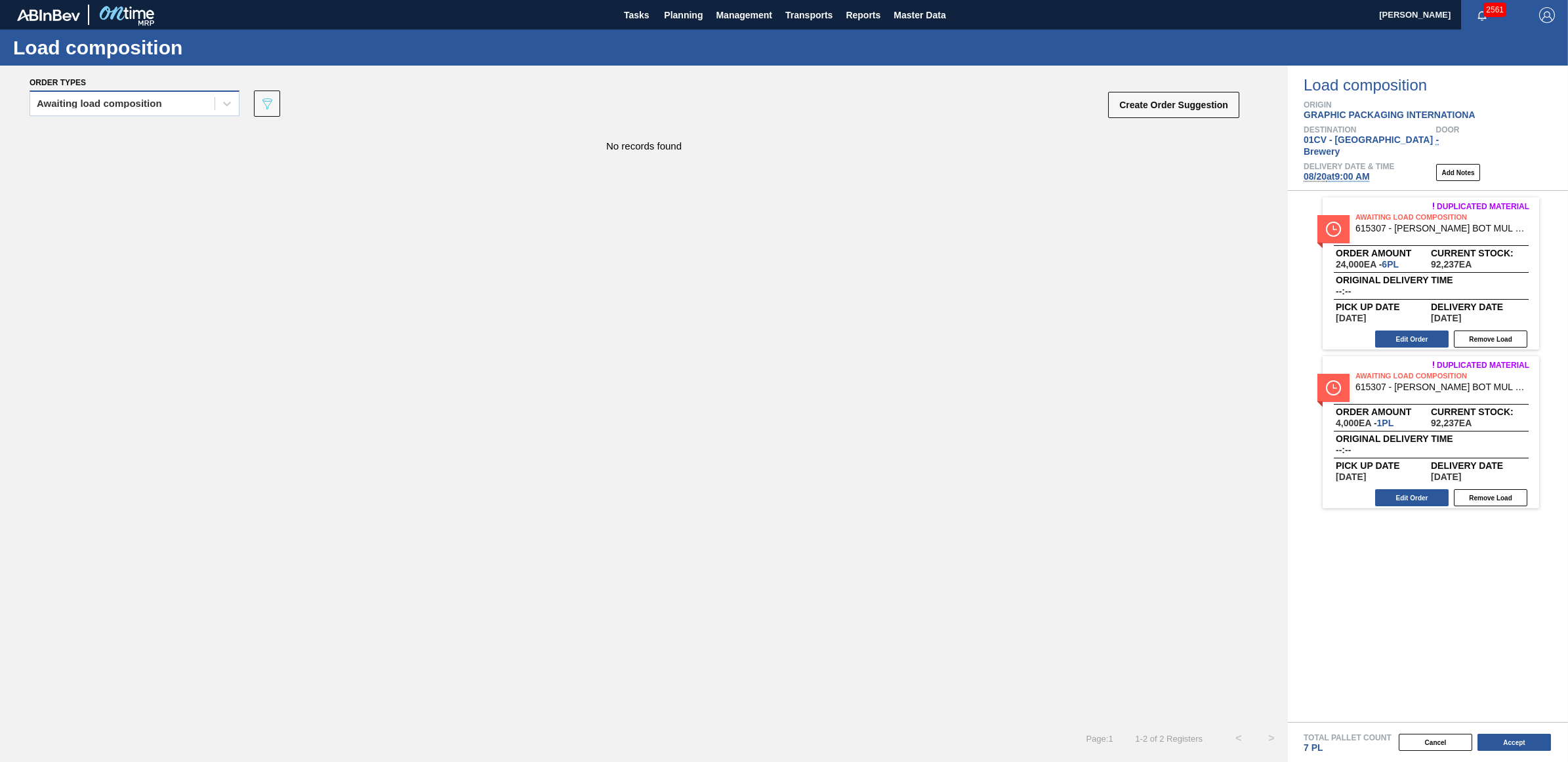
click at [179, 98] on div "Awaiting load composition" at bounding box center [122, 103] width 184 height 19
click at [158, 136] on div "Awaiting load composition" at bounding box center [134, 136] width 210 height 24
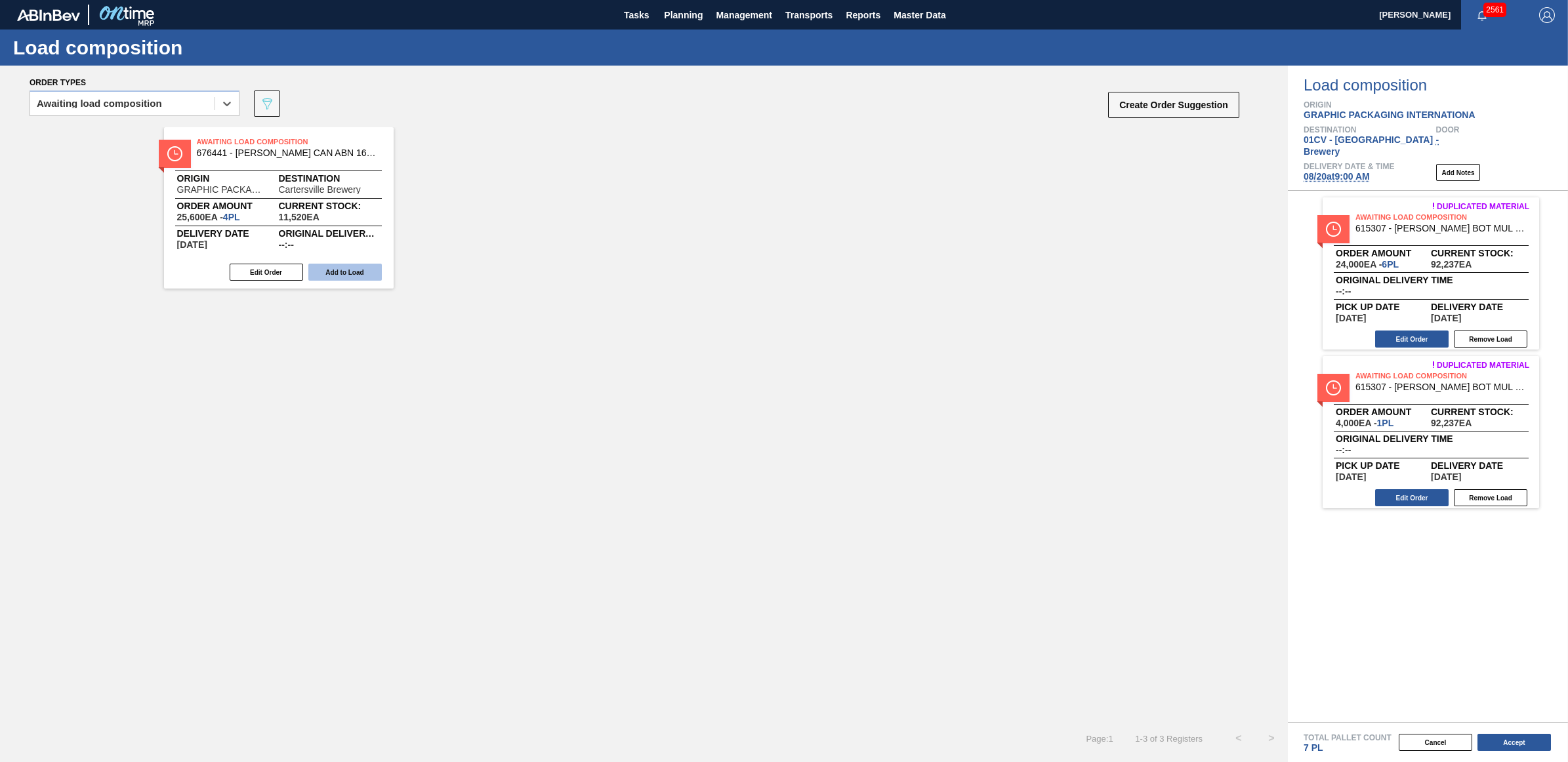
click at [333, 272] on button "Add to Load" at bounding box center [345, 272] width 73 height 17
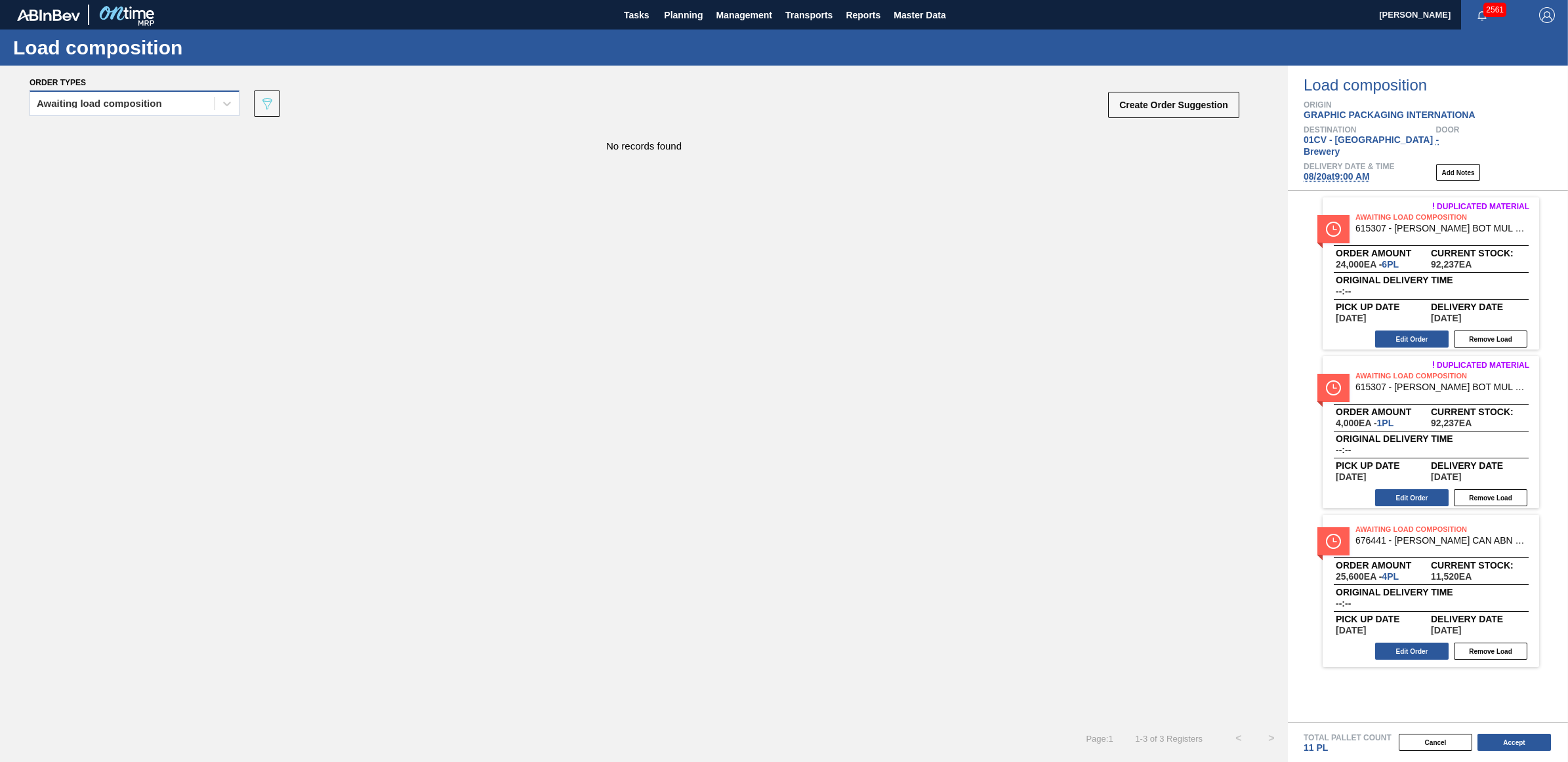
click at [107, 109] on div "Awaiting load composition" at bounding box center [122, 103] width 184 height 19
click at [103, 135] on div "Awaiting load composition" at bounding box center [134, 136] width 210 height 24
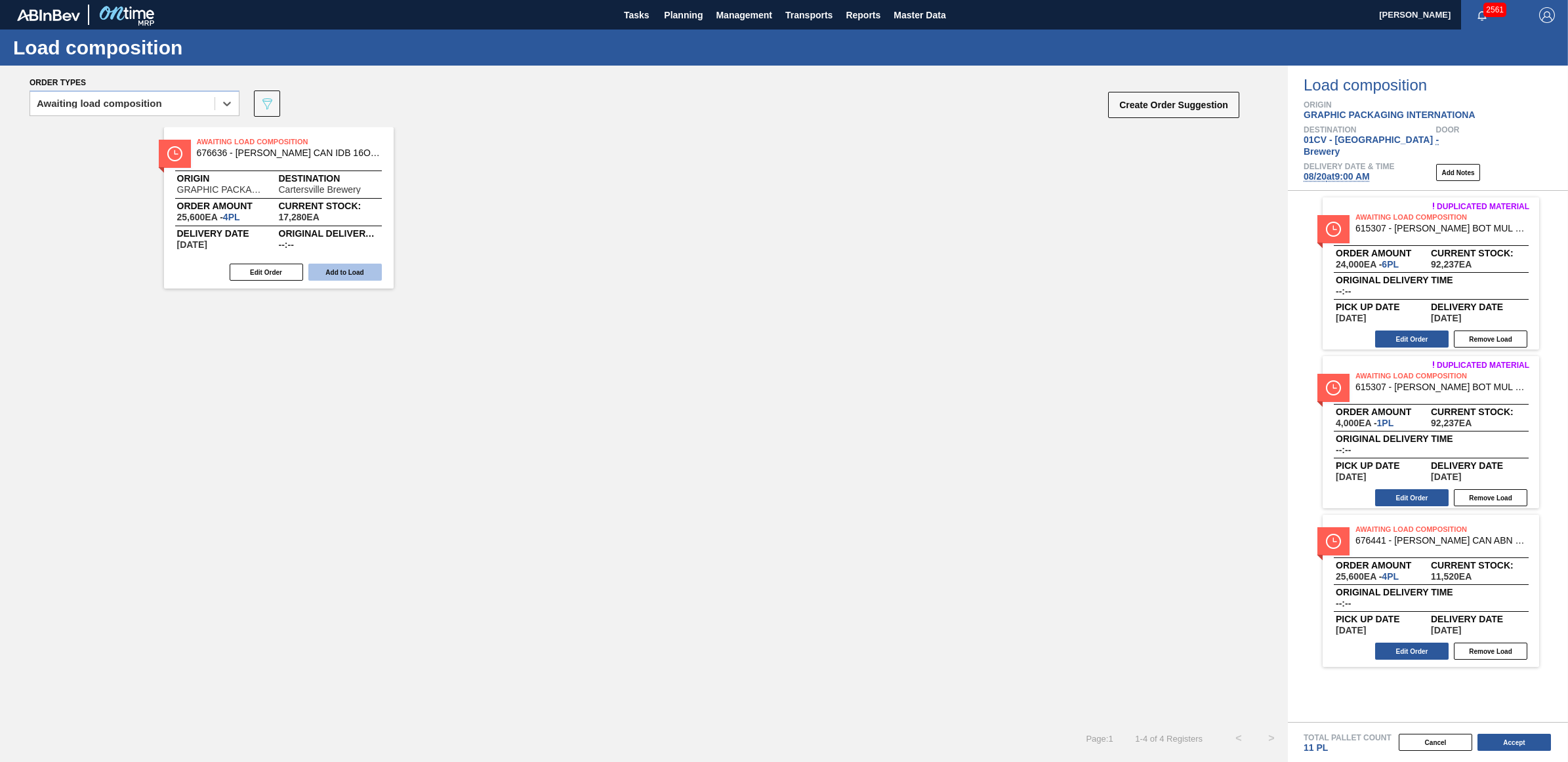
click at [342, 276] on button "Add to Load" at bounding box center [345, 272] width 73 height 17
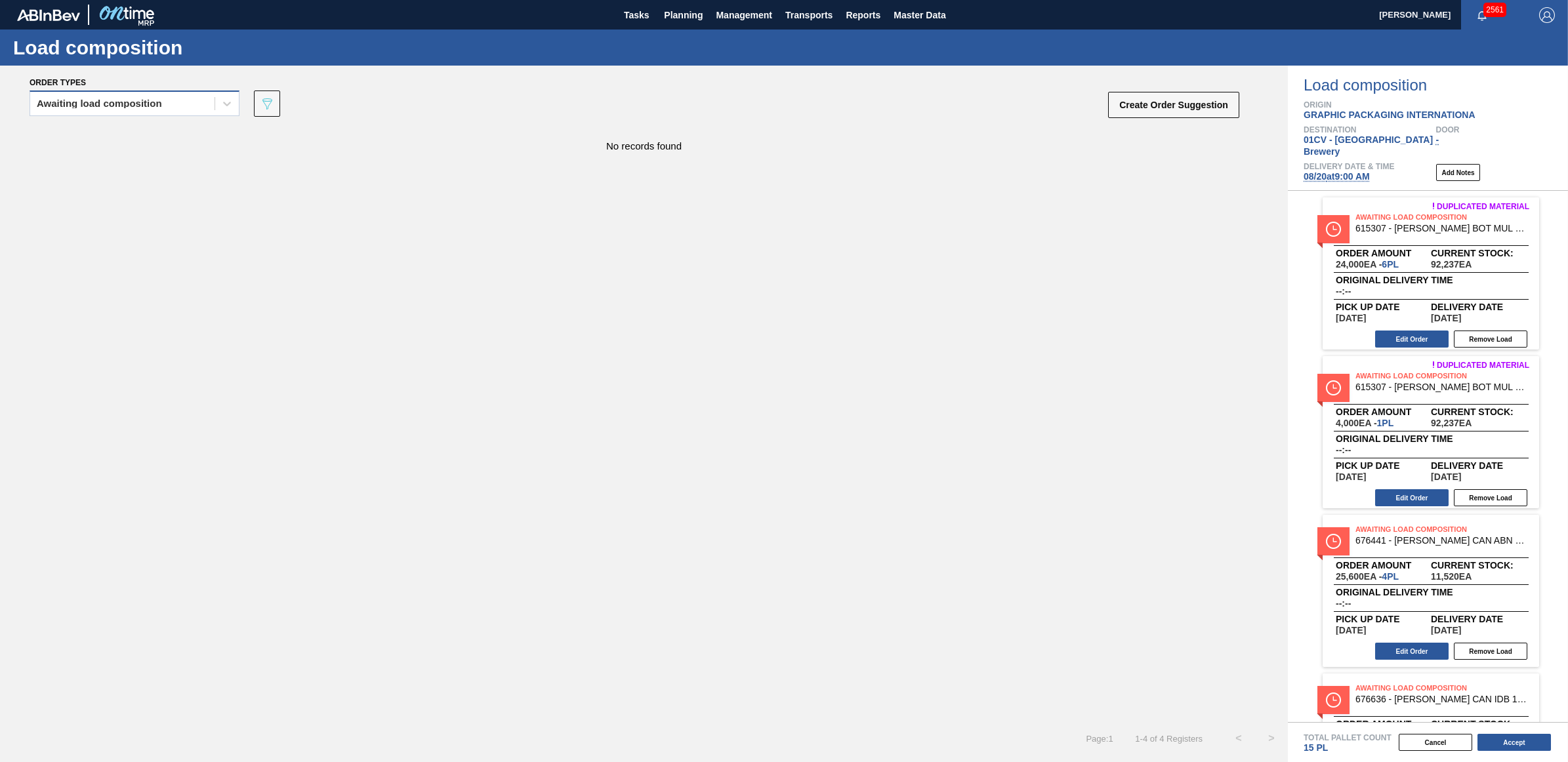
click at [200, 110] on div "Awaiting load composition" at bounding box center [122, 103] width 184 height 19
click at [149, 137] on div "Awaiting load composition" at bounding box center [134, 136] width 210 height 24
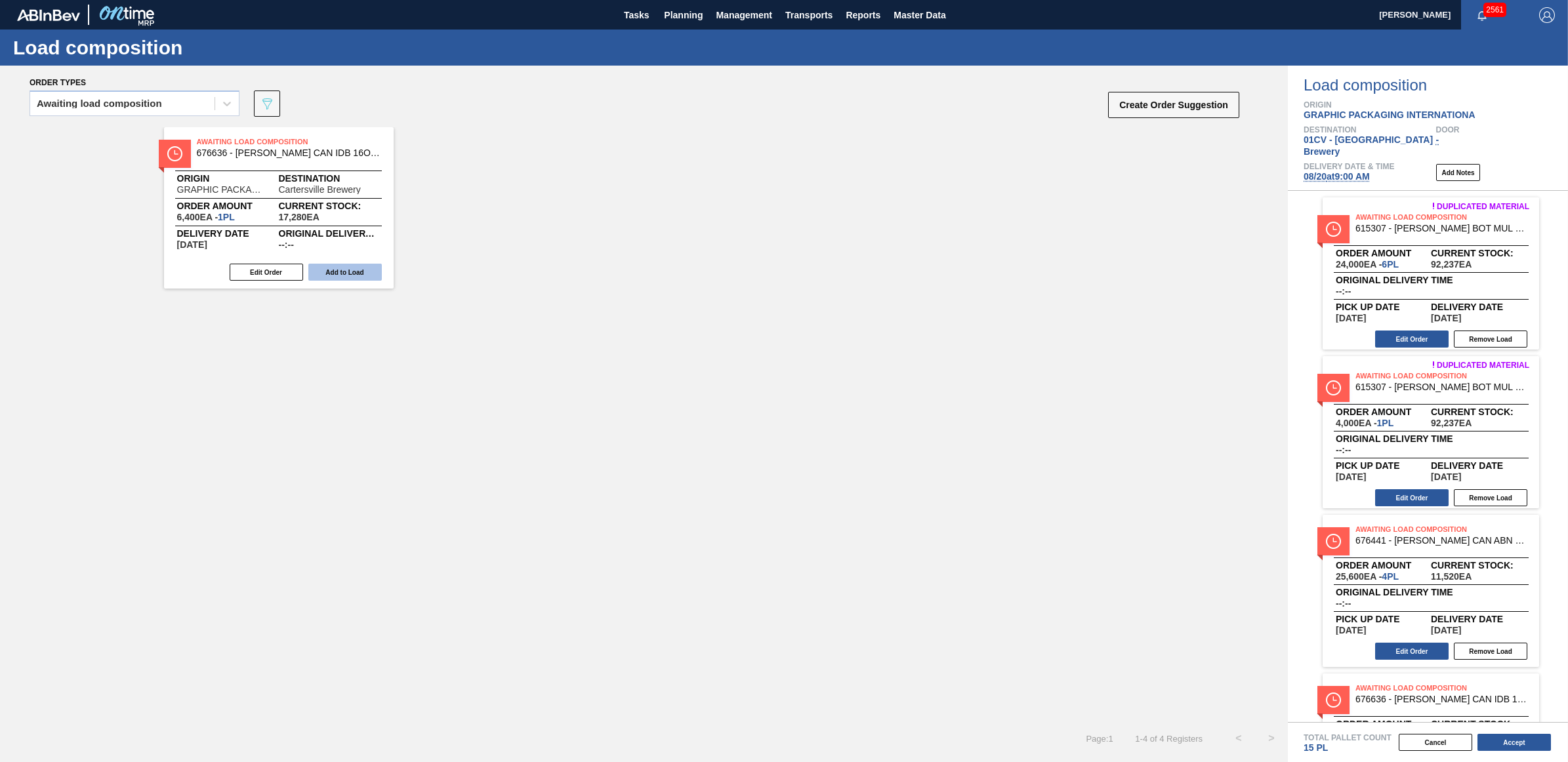
click at [342, 267] on button "Add to Load" at bounding box center [345, 272] width 73 height 17
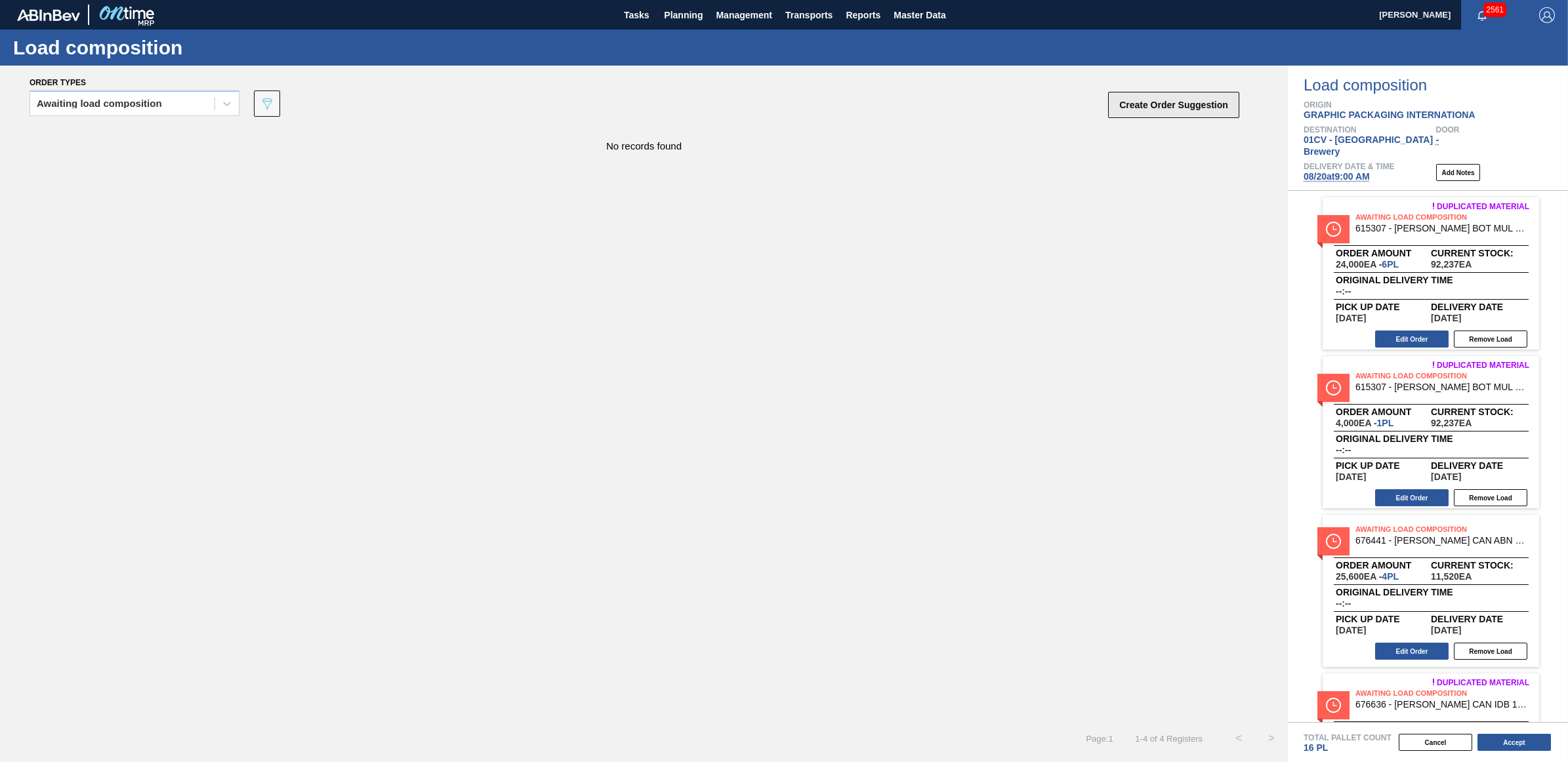
click at [1194, 96] on button "Create Order Suggestion" at bounding box center [1174, 105] width 131 height 27
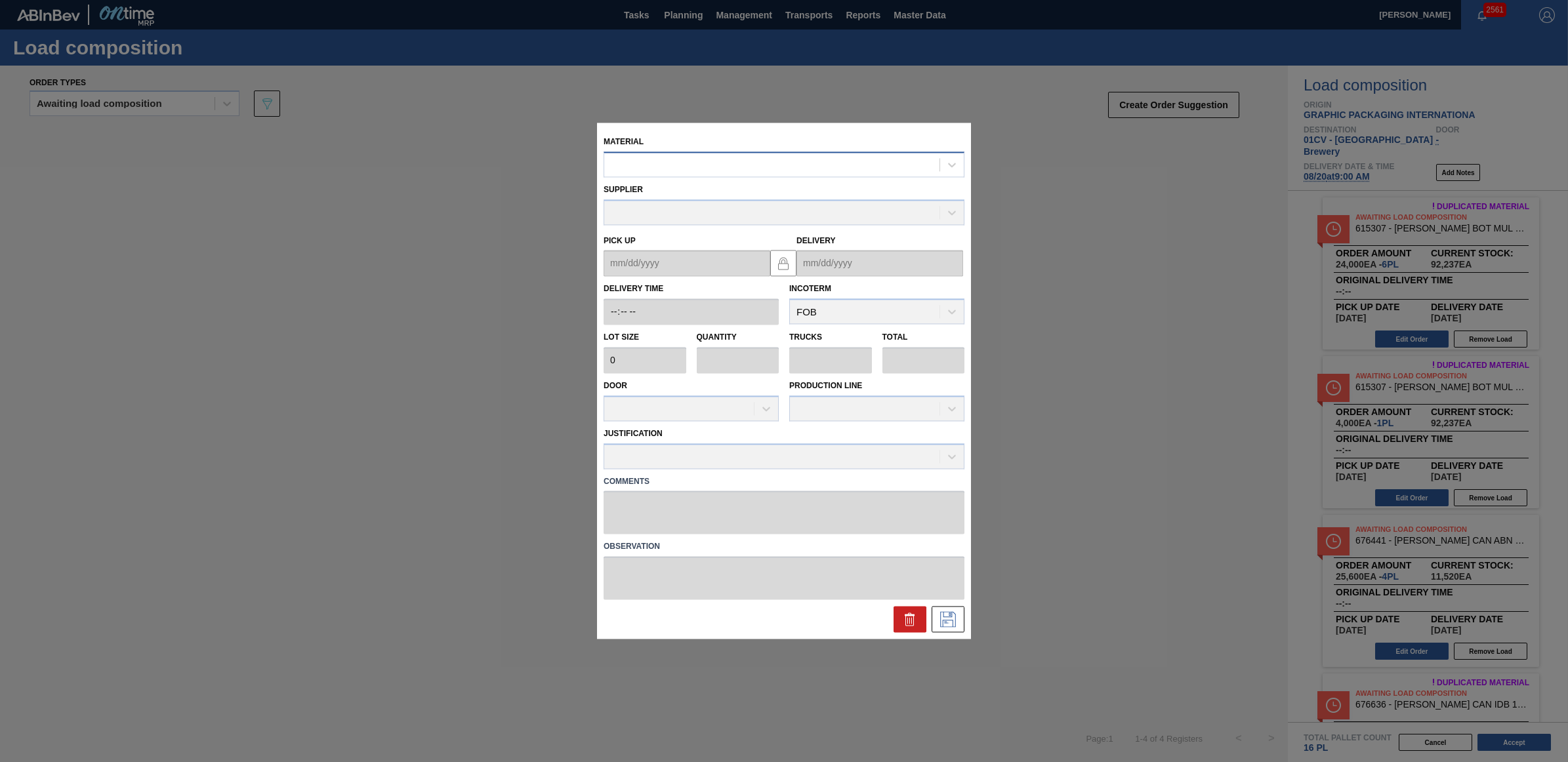
click at [729, 171] on div at bounding box center [771, 165] width 335 height 19
type input "615307"
type input "4,000"
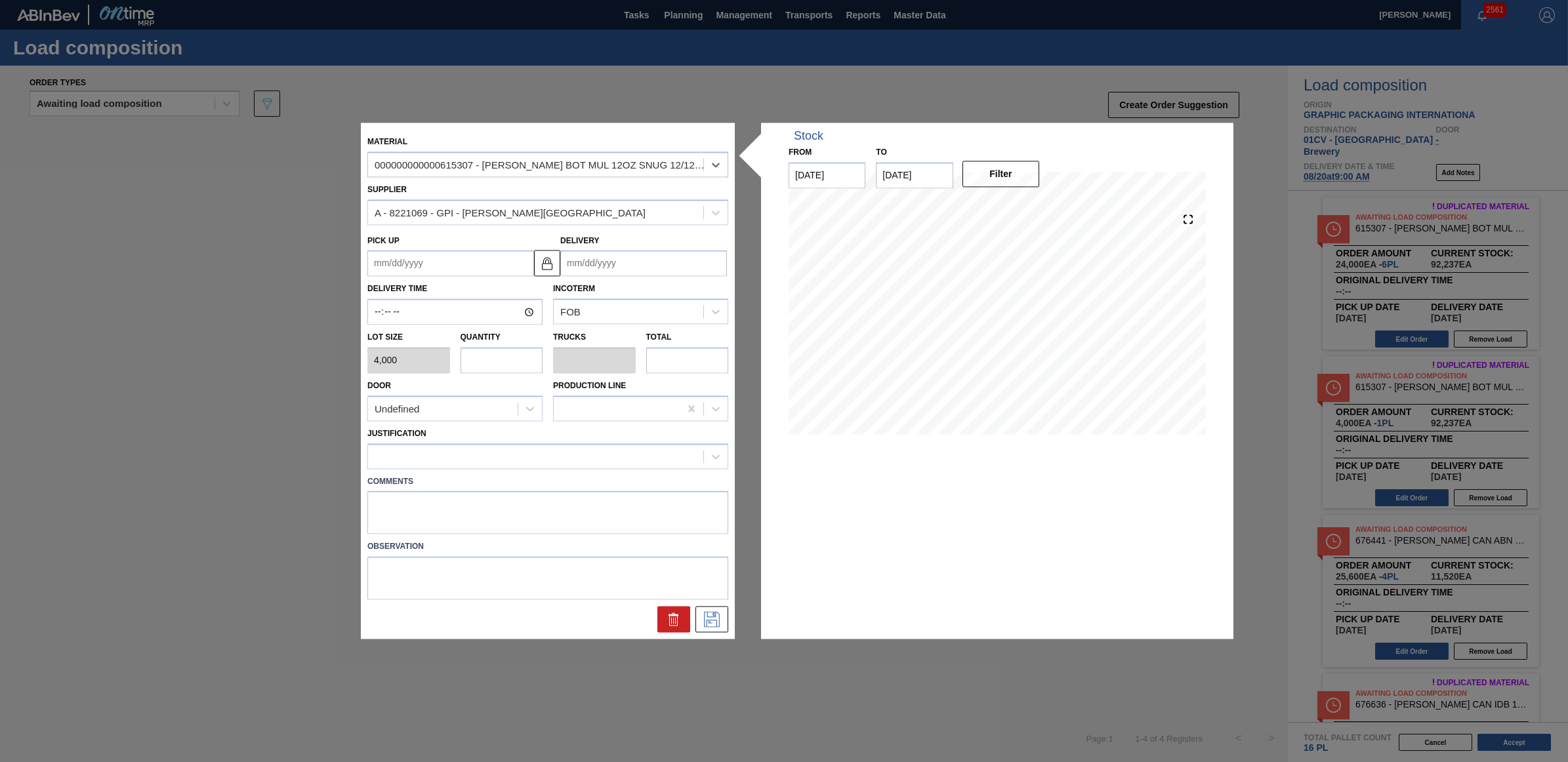
click at [489, 361] on input "text" at bounding box center [502, 360] width 82 height 27
type input "3"
type input "0.115"
type input "12,000"
type input "3"
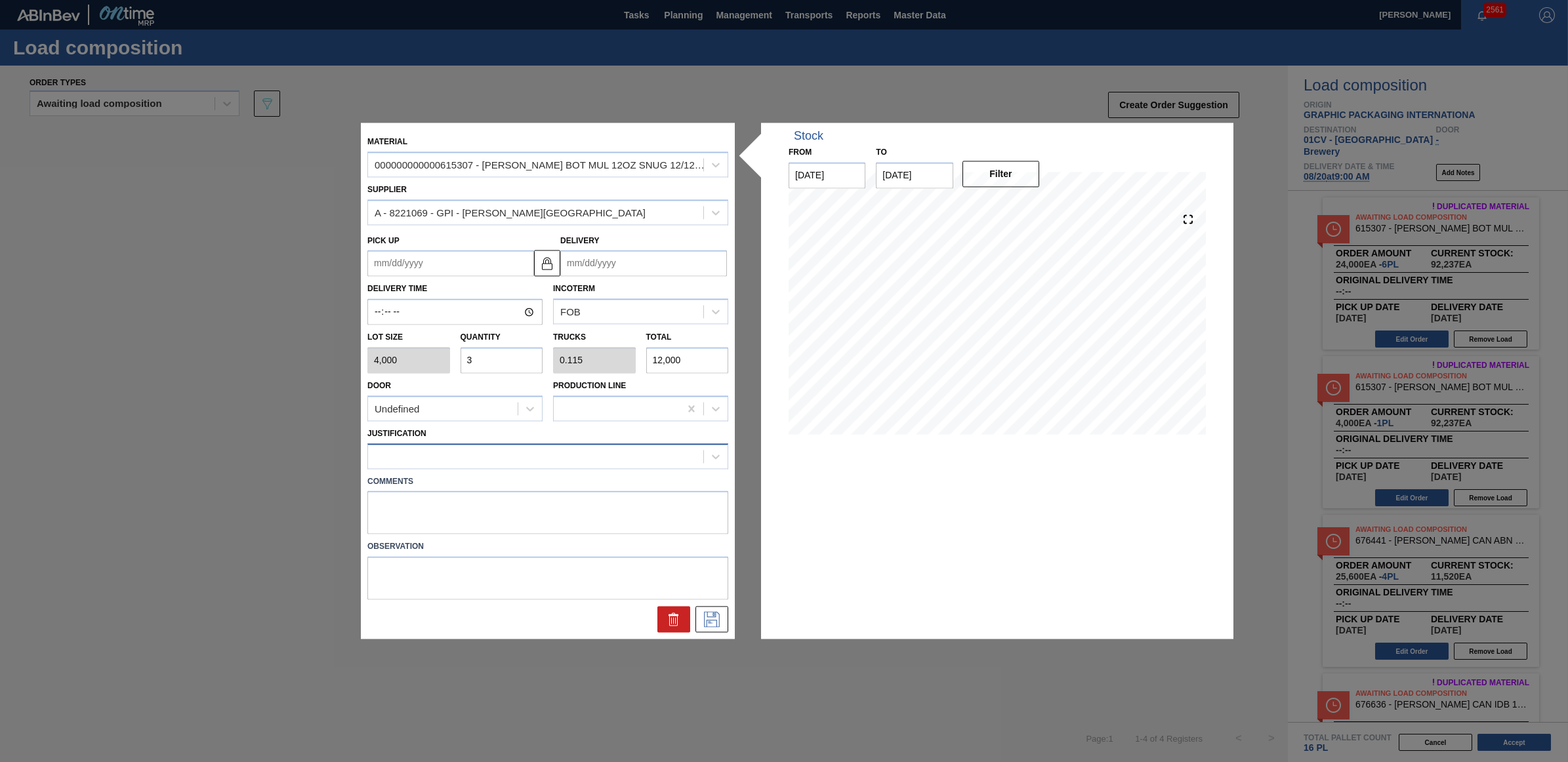
click at [461, 454] on div at bounding box center [535, 456] width 335 height 19
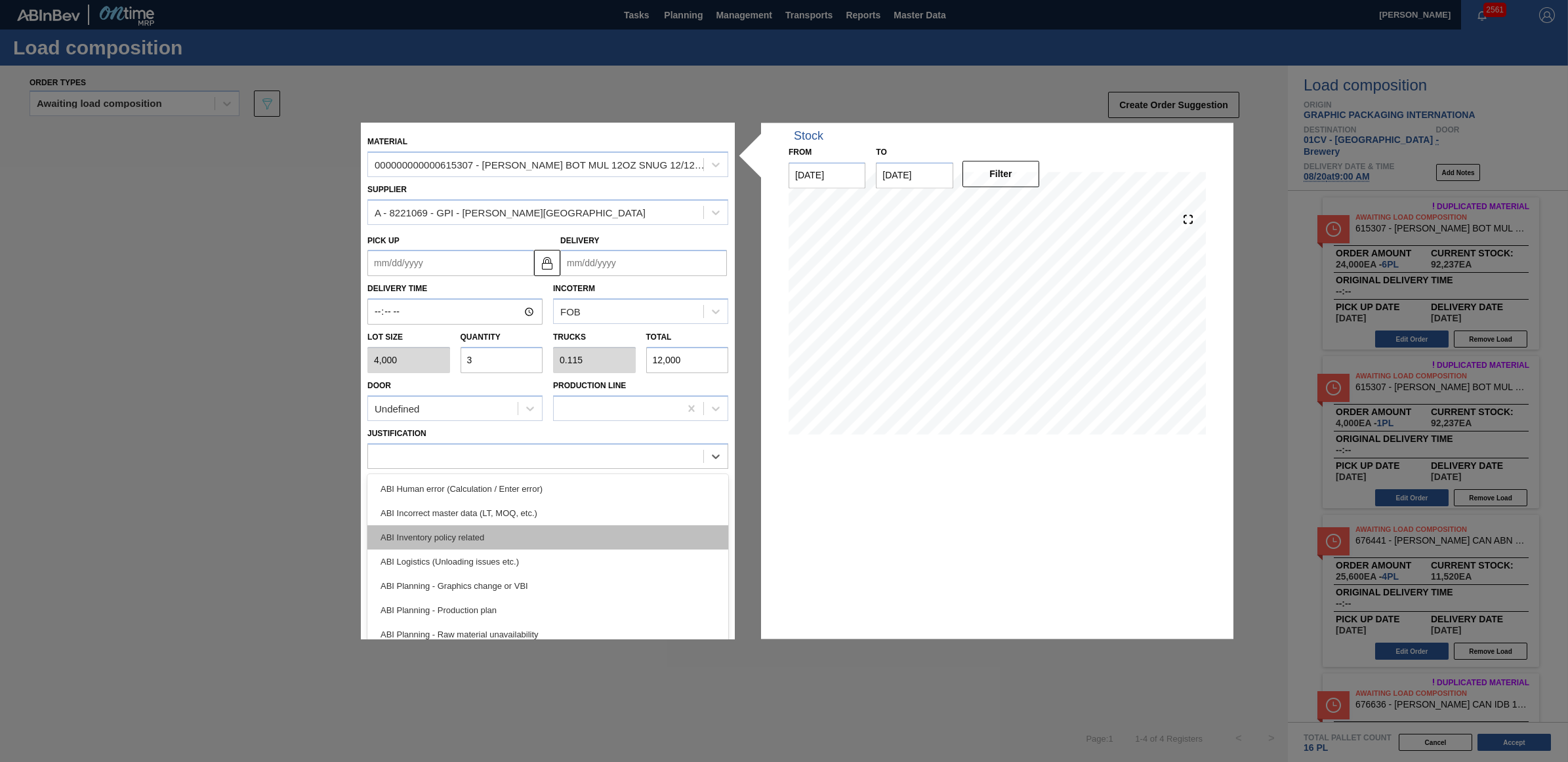
scroll to position [82, 0]
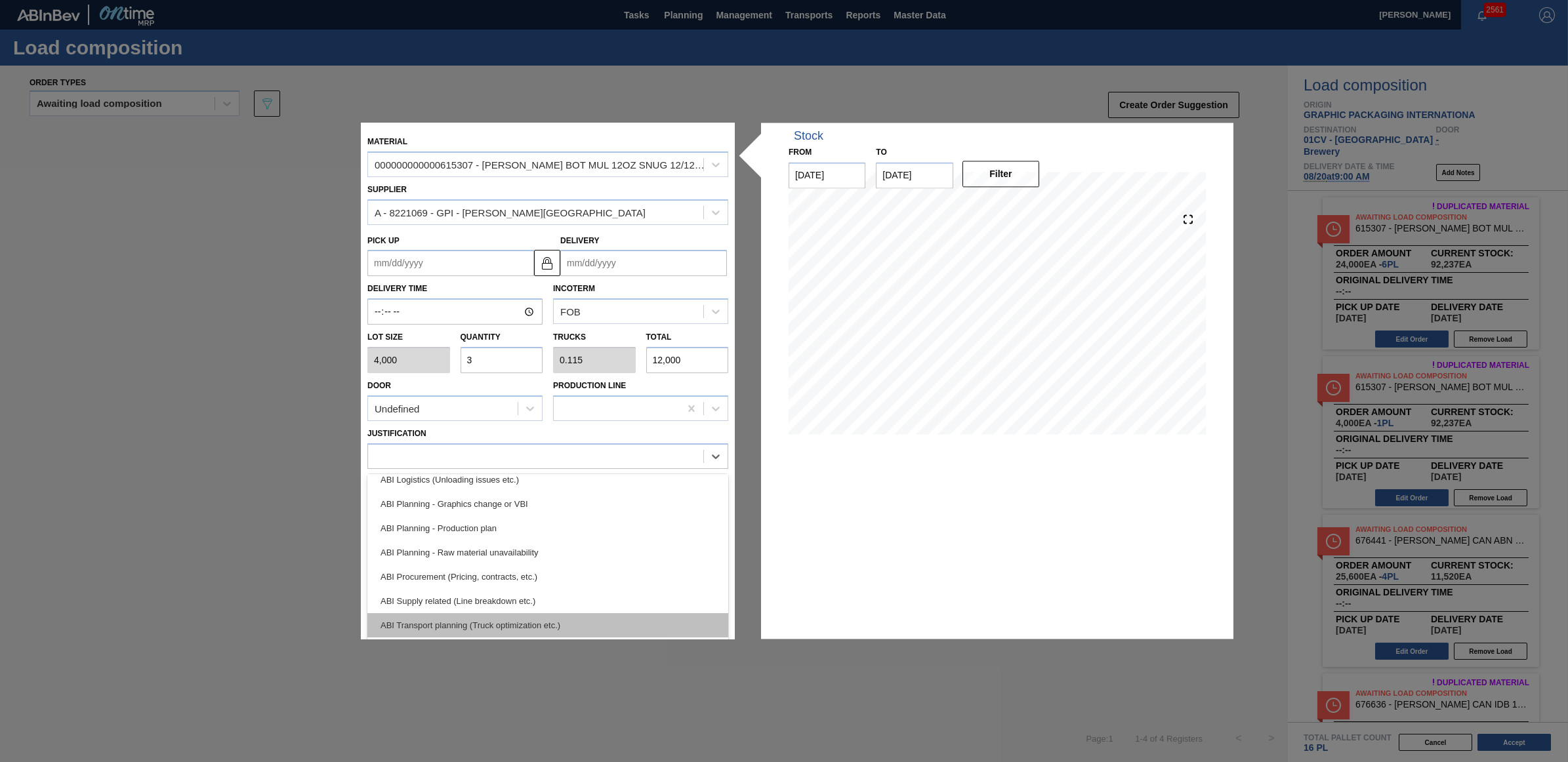
click at [507, 618] on div "ABI Transport planning (Truck optimization etc.)" at bounding box center [547, 625] width 361 height 24
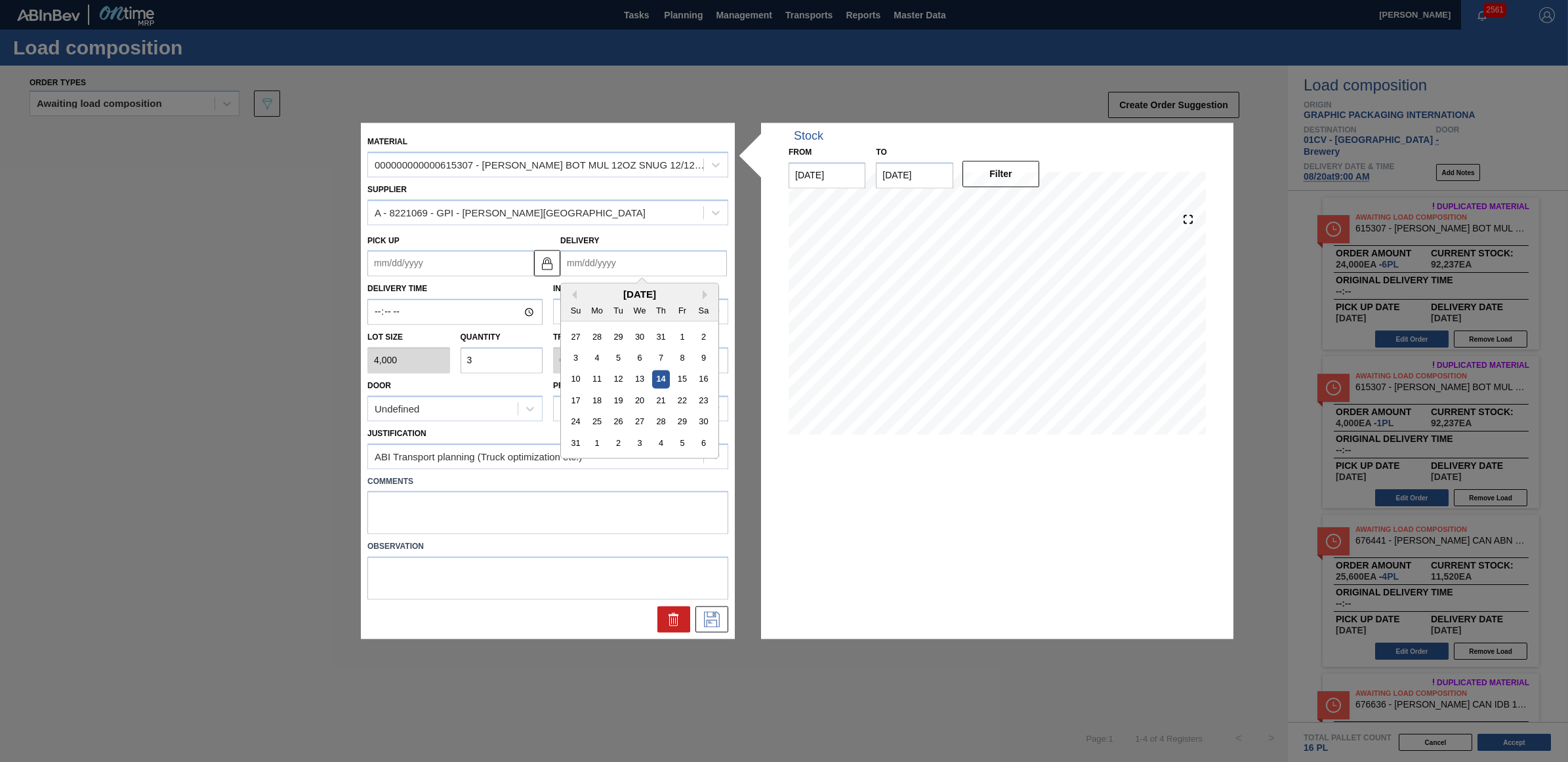
click at [635, 267] on input "Delivery" at bounding box center [643, 264] width 167 height 27
click at [634, 398] on div "20" at bounding box center [639, 401] width 17 height 17
type up "[DATE]"
type input "[DATE]"
click at [702, 618] on icon at bounding box center [711, 620] width 21 height 16
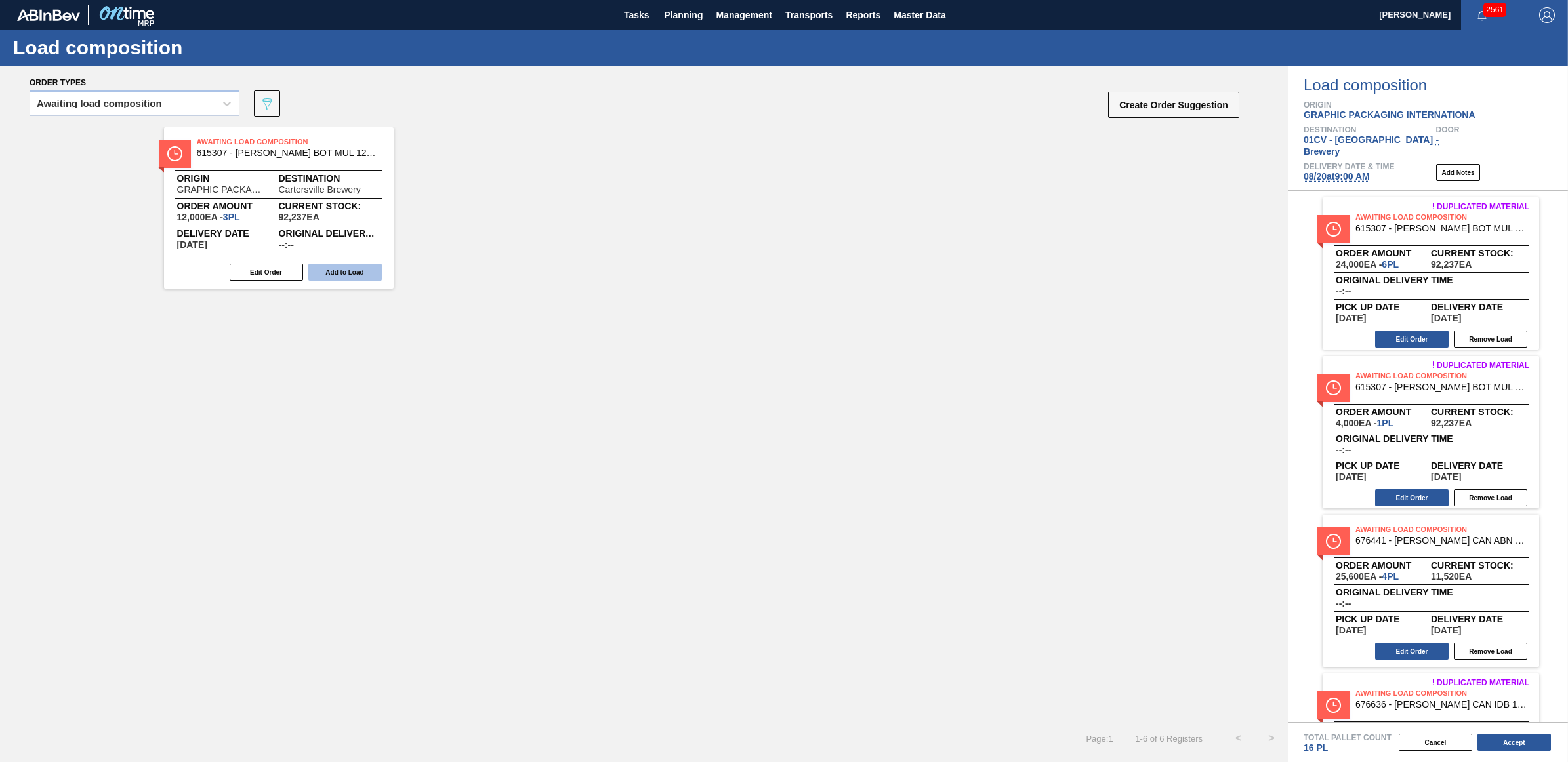
click at [356, 271] on button "Add to Load" at bounding box center [345, 272] width 73 height 17
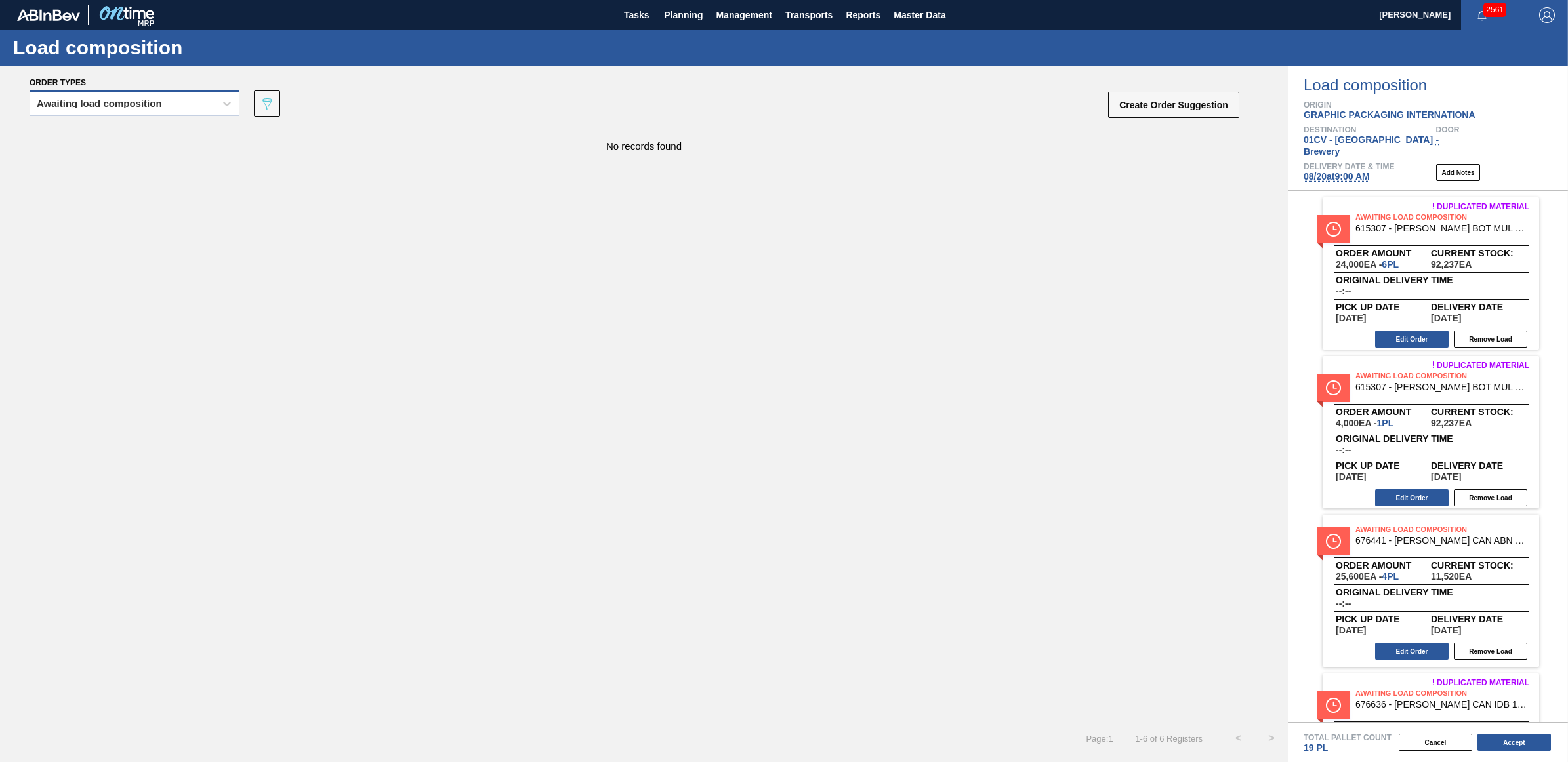
drag, startPoint x: 114, startPoint y: 107, endPoint x: 109, endPoint y: 112, distance: 7.1
click at [114, 107] on div "Awaiting load composition" at bounding box center [99, 103] width 125 height 9
click at [95, 136] on div "Awaiting load composition" at bounding box center [134, 136] width 210 height 24
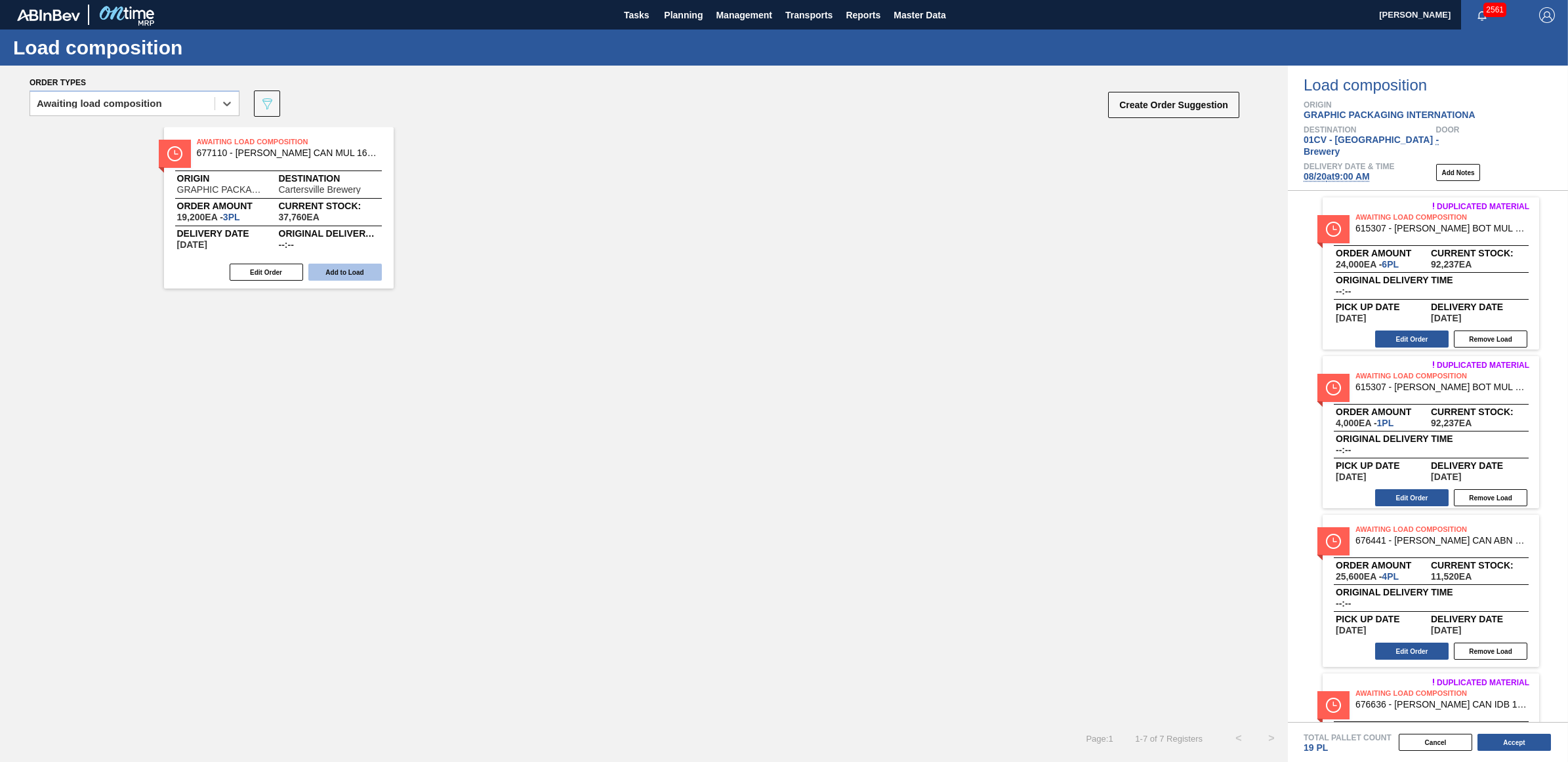
click at [336, 270] on button "Add to Load" at bounding box center [345, 272] width 73 height 17
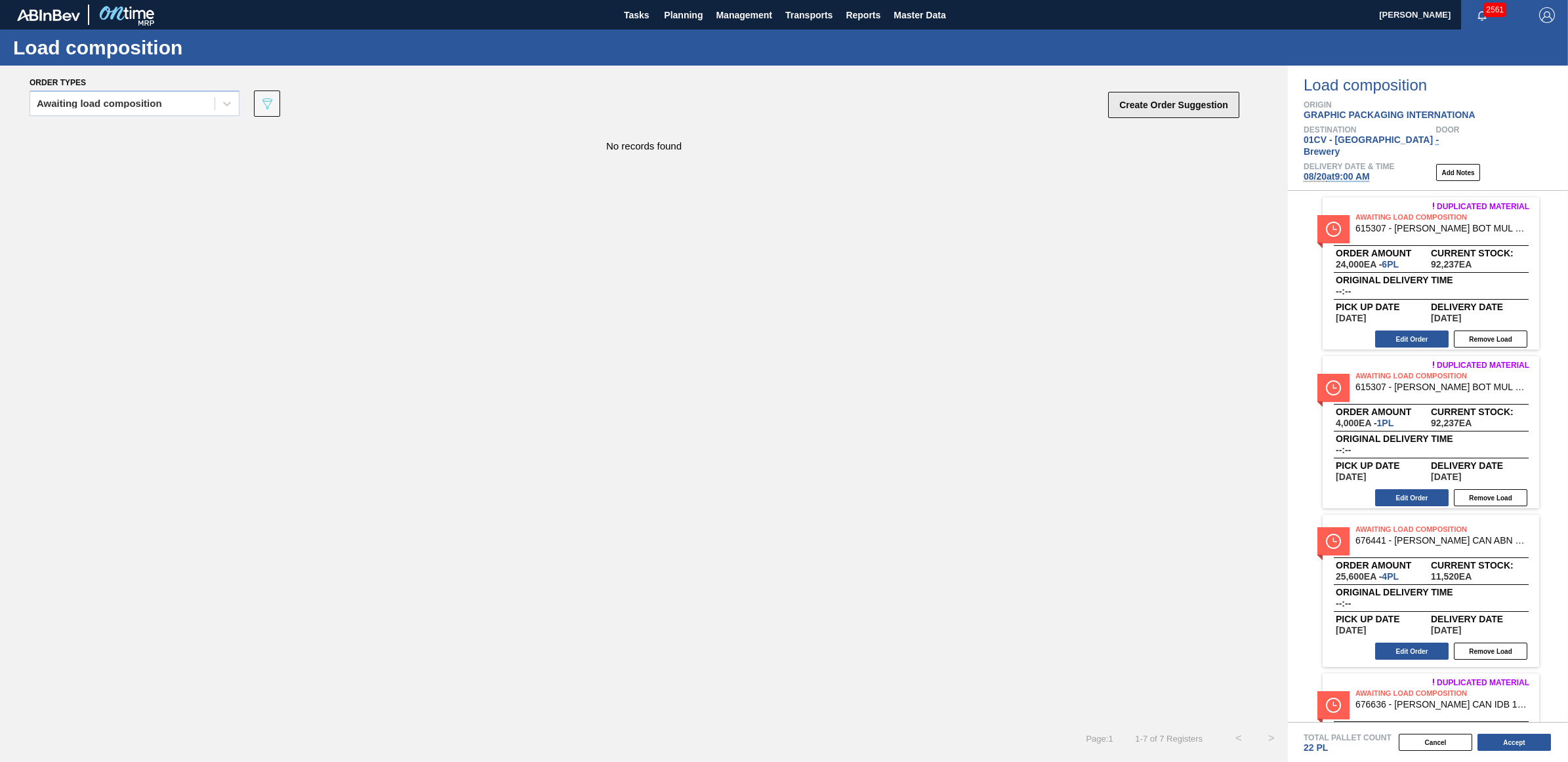
click at [1162, 112] on button "Create Order Suggestion" at bounding box center [1174, 105] width 131 height 27
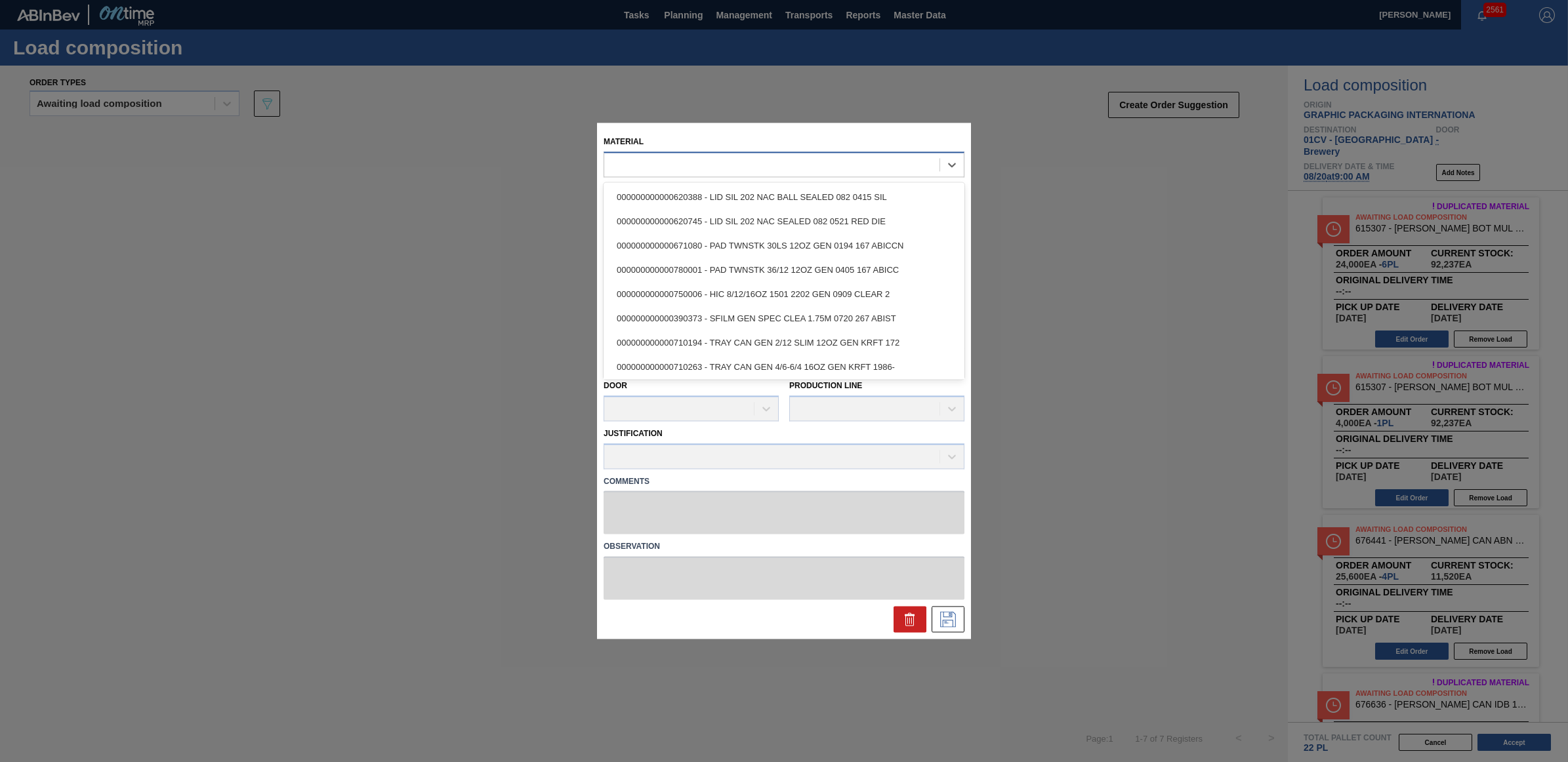
click at [625, 162] on div at bounding box center [771, 165] width 335 height 19
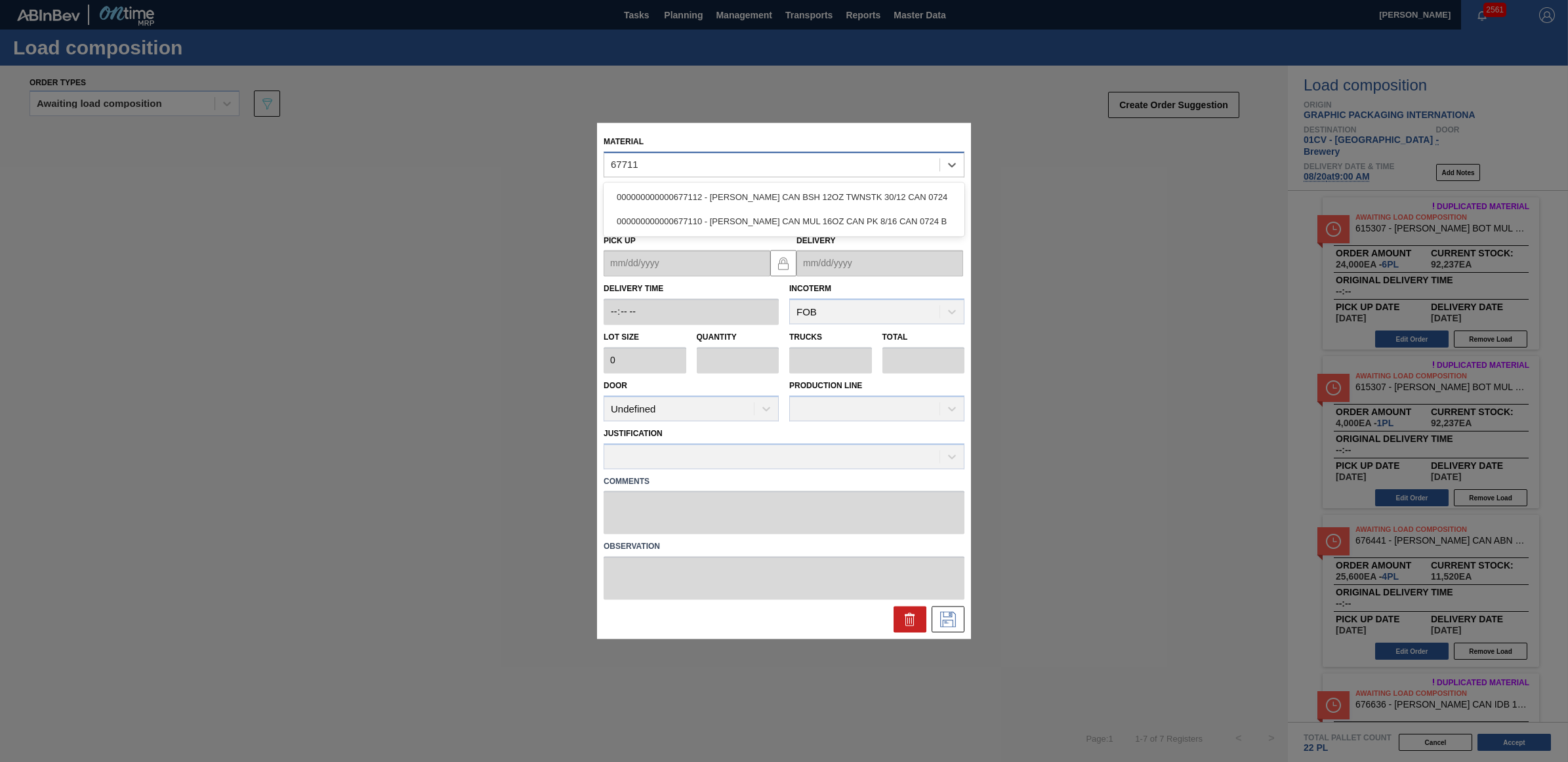
type input "677110"
type input "6,400"
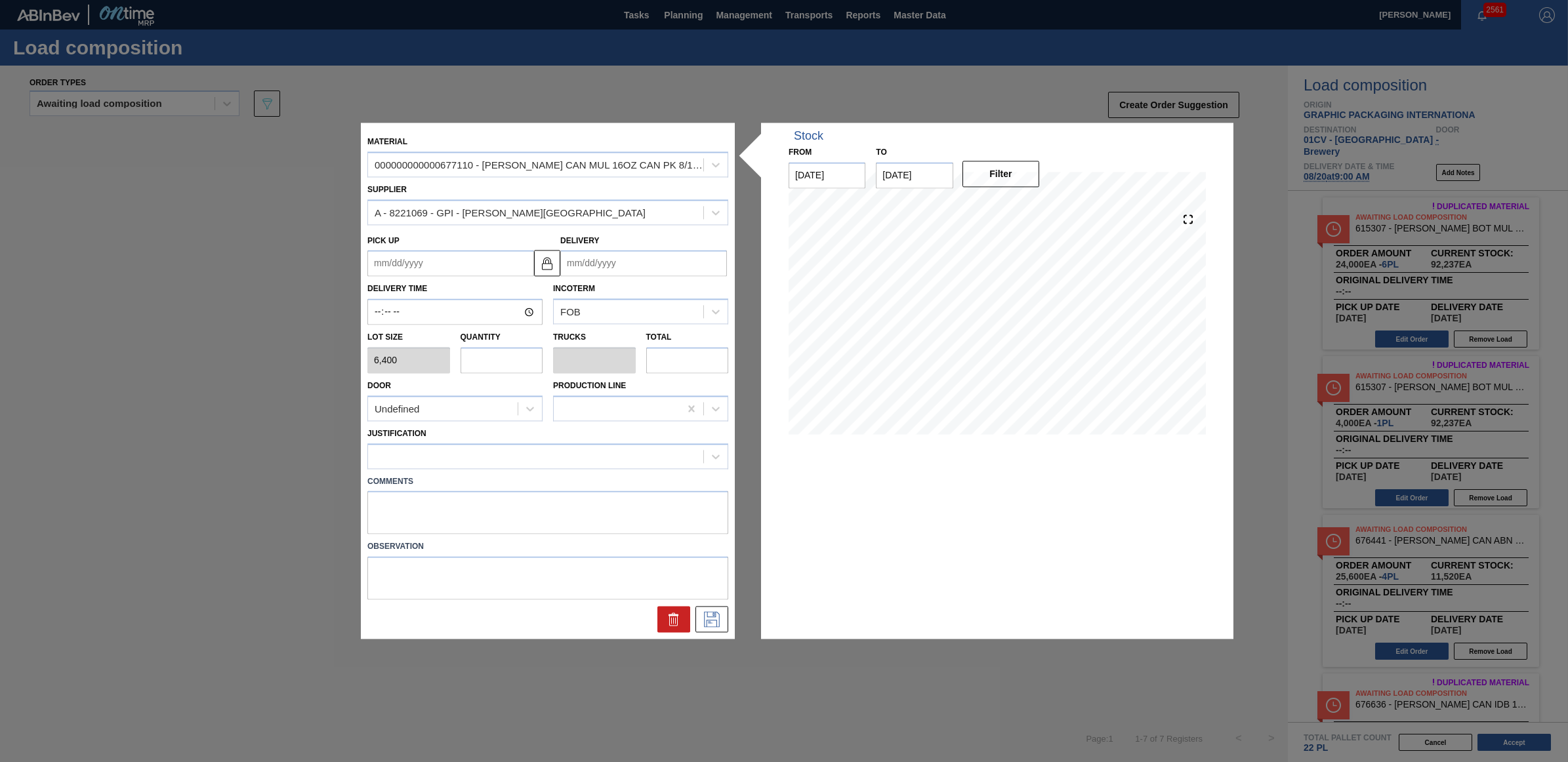
click at [484, 356] on input "text" at bounding box center [502, 360] width 82 height 27
type input "4"
type input "0.154"
type input "25,600"
type input "4"
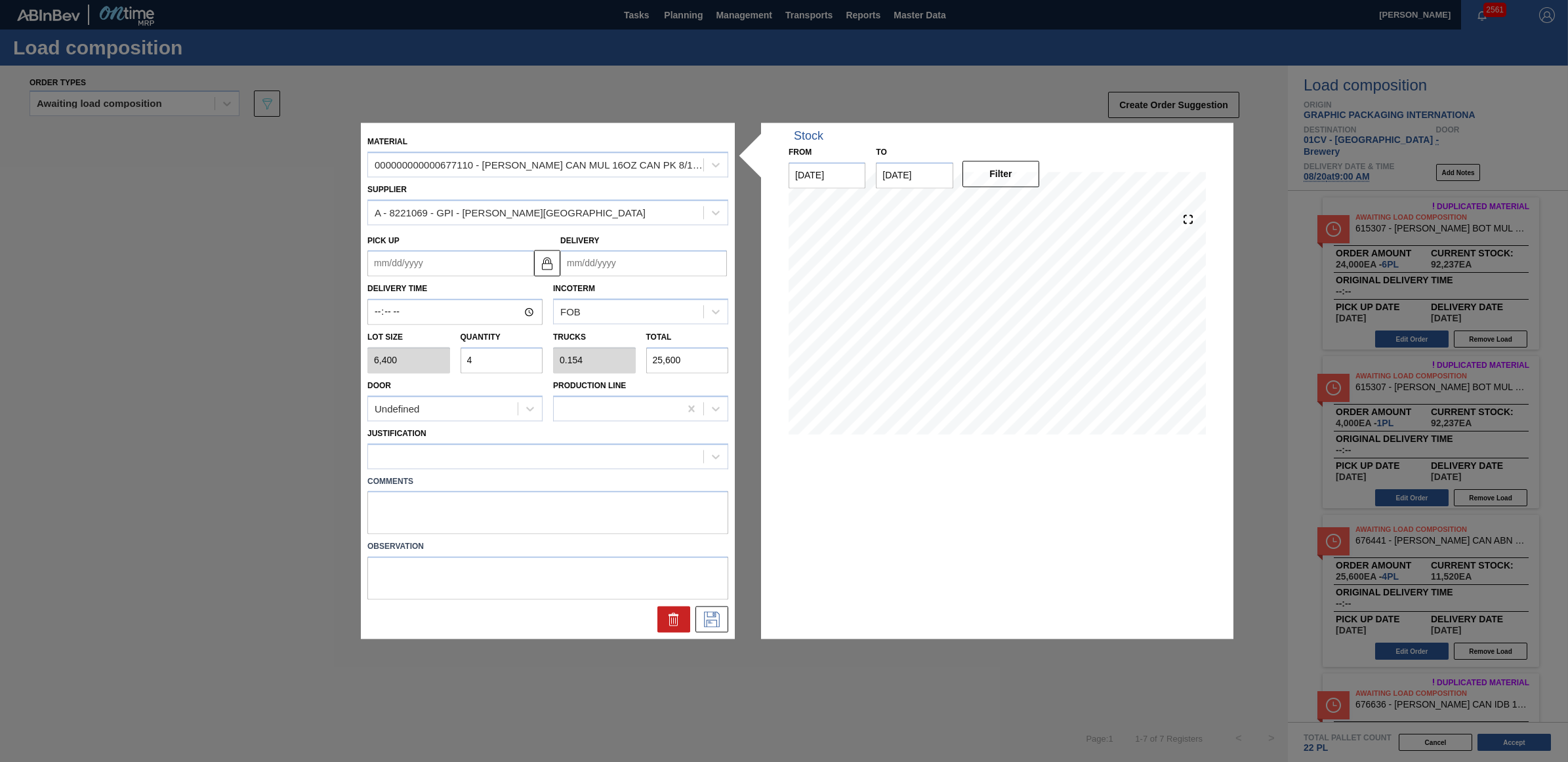
click at [623, 266] on input "Delivery" at bounding box center [643, 264] width 167 height 27
click at [640, 403] on div "20" at bounding box center [639, 401] width 17 height 17
type up "[DATE]"
type input "[DATE]"
click at [591, 460] on div at bounding box center [535, 456] width 335 height 19
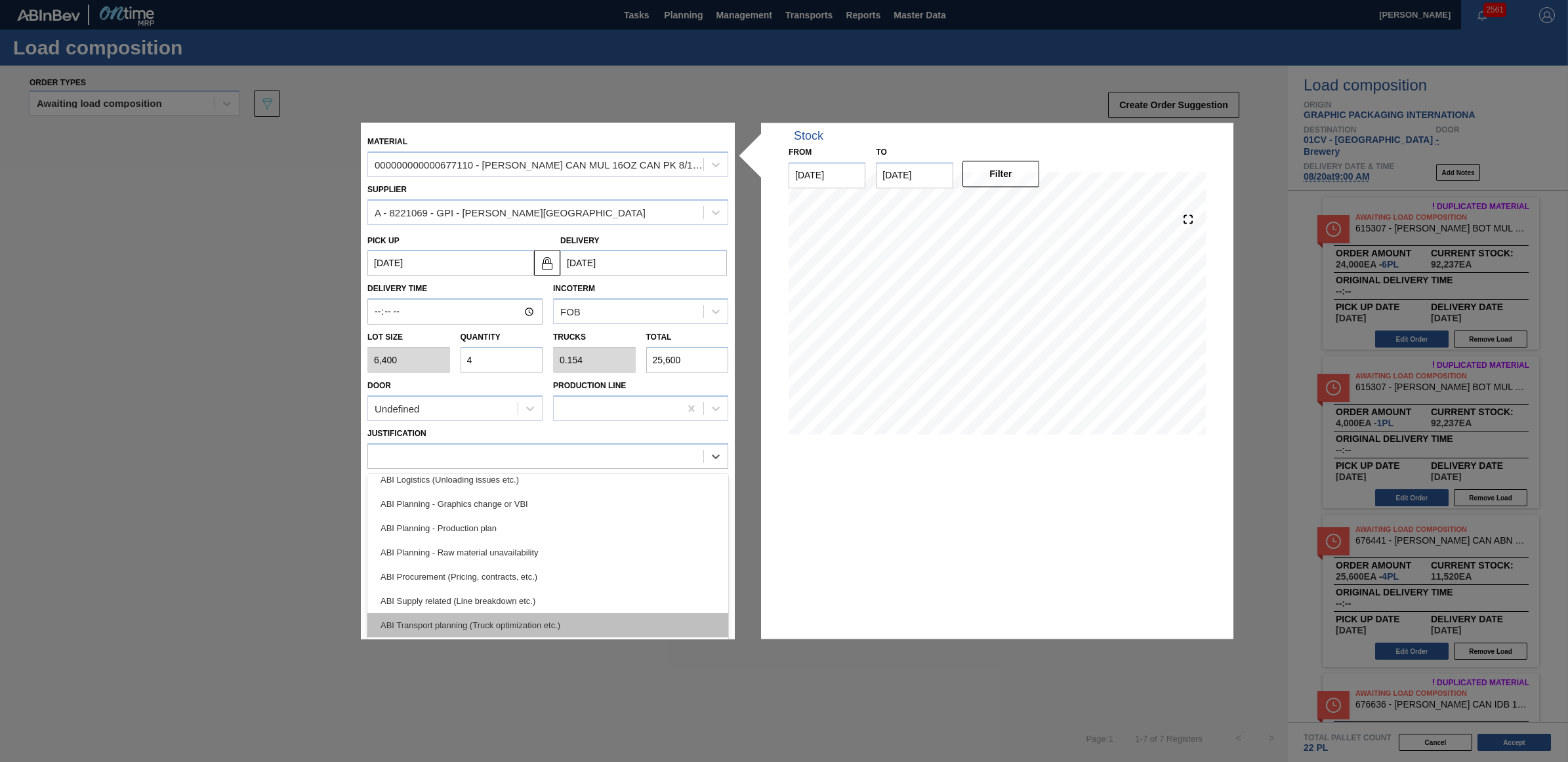
click at [542, 626] on div "ABI Transport planning (Truck optimization etc.)" at bounding box center [547, 625] width 361 height 24
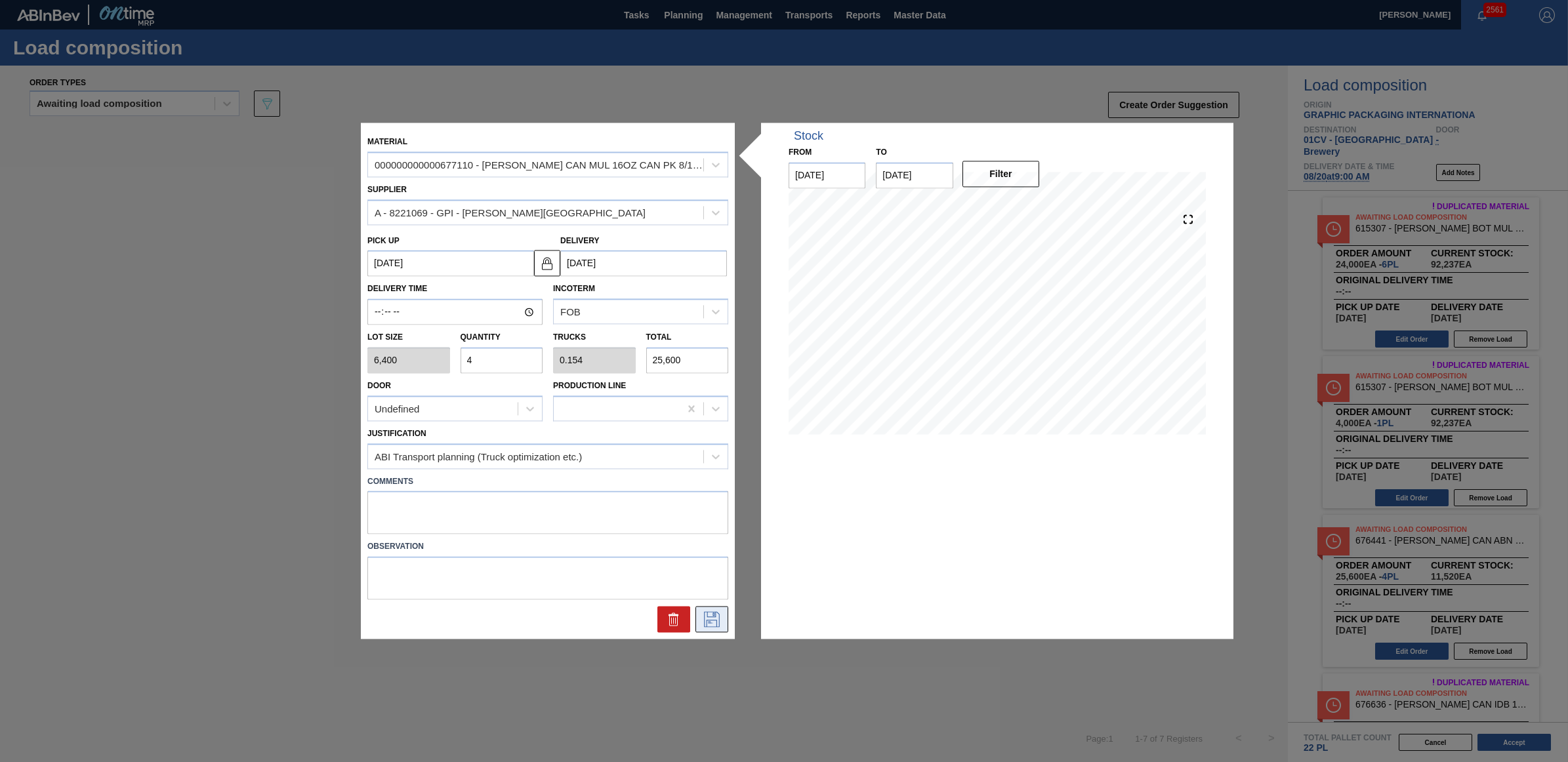
click at [705, 614] on icon at bounding box center [711, 620] width 21 height 16
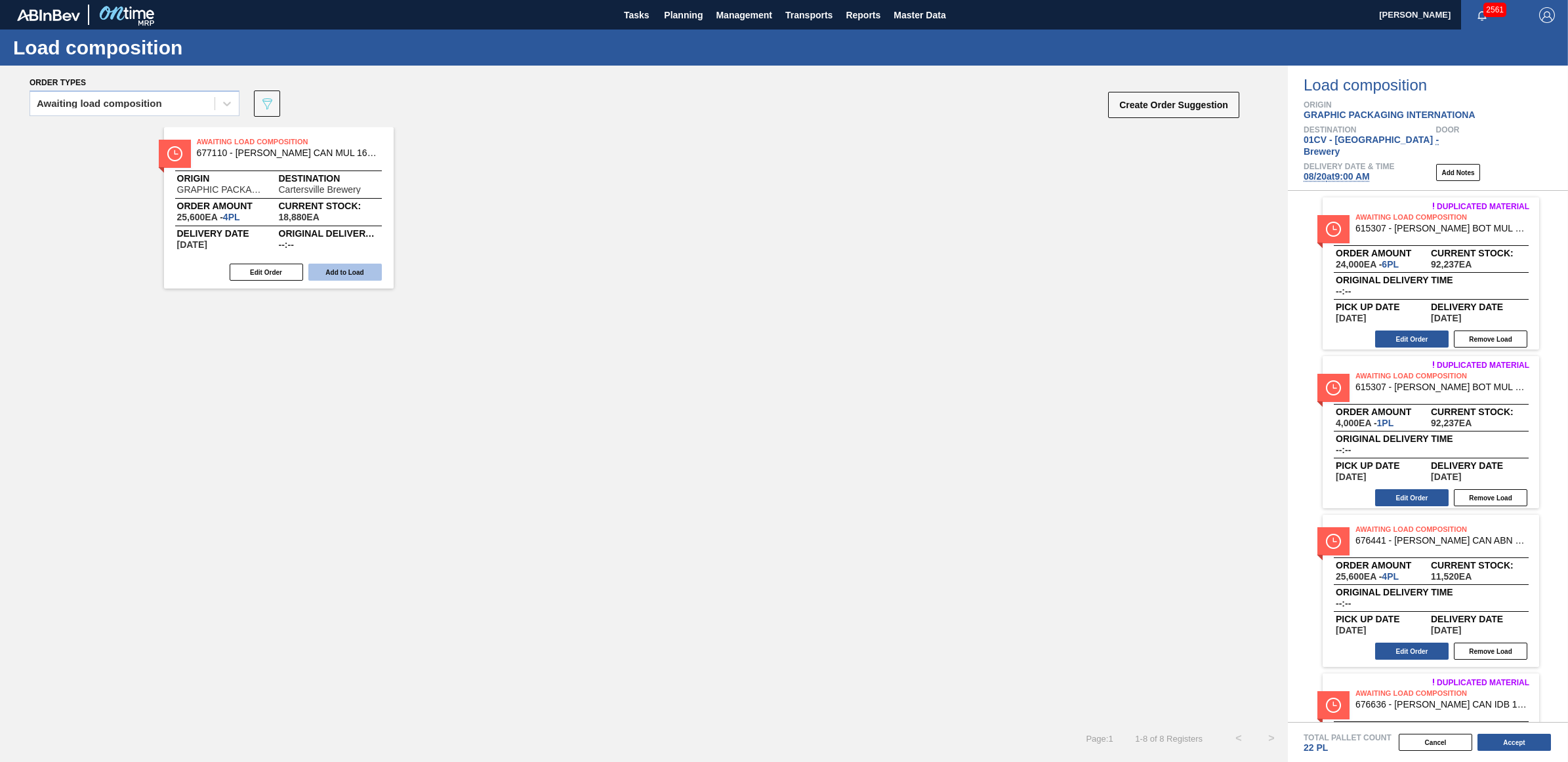
click at [340, 266] on button "Add to Load" at bounding box center [345, 272] width 73 height 17
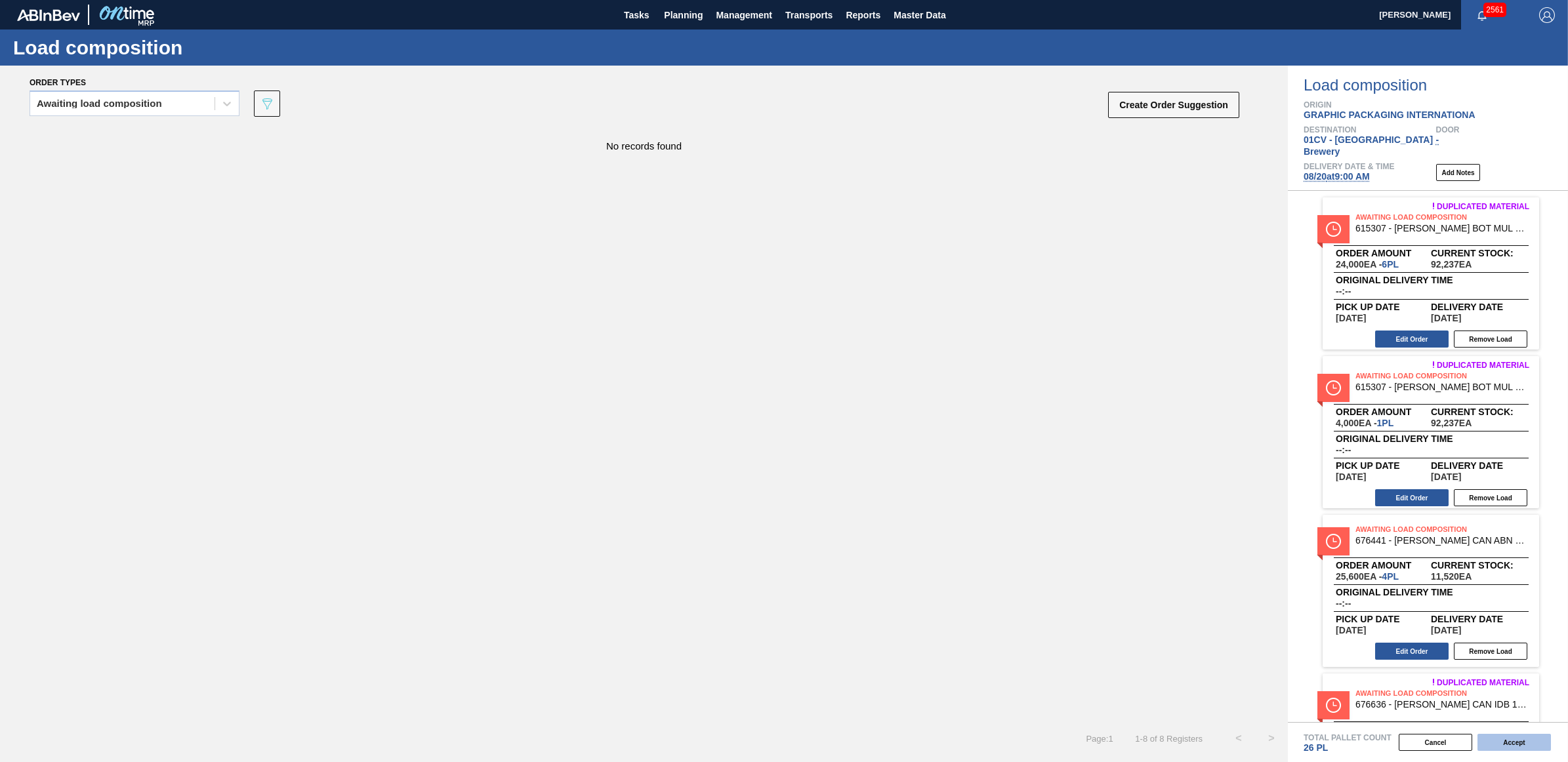
click at [1501, 742] on button "Accept" at bounding box center [1514, 742] width 73 height 17
